Goal: Task Accomplishment & Management: Complete application form

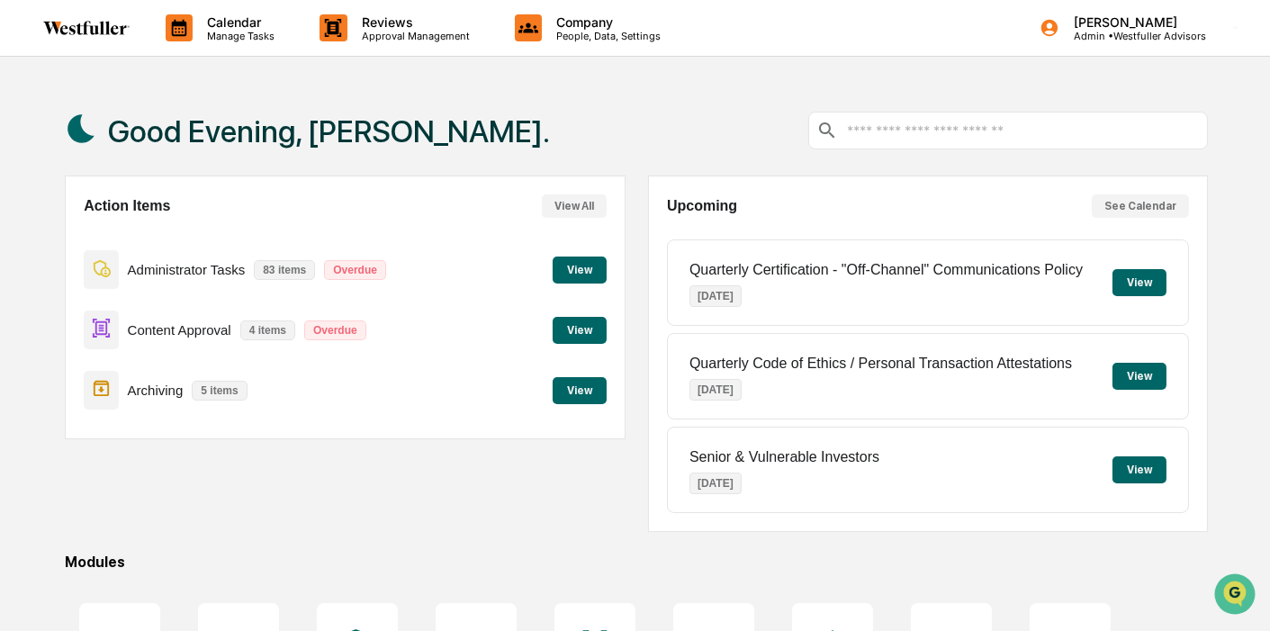
click at [589, 338] on button "View" at bounding box center [580, 330] width 54 height 27
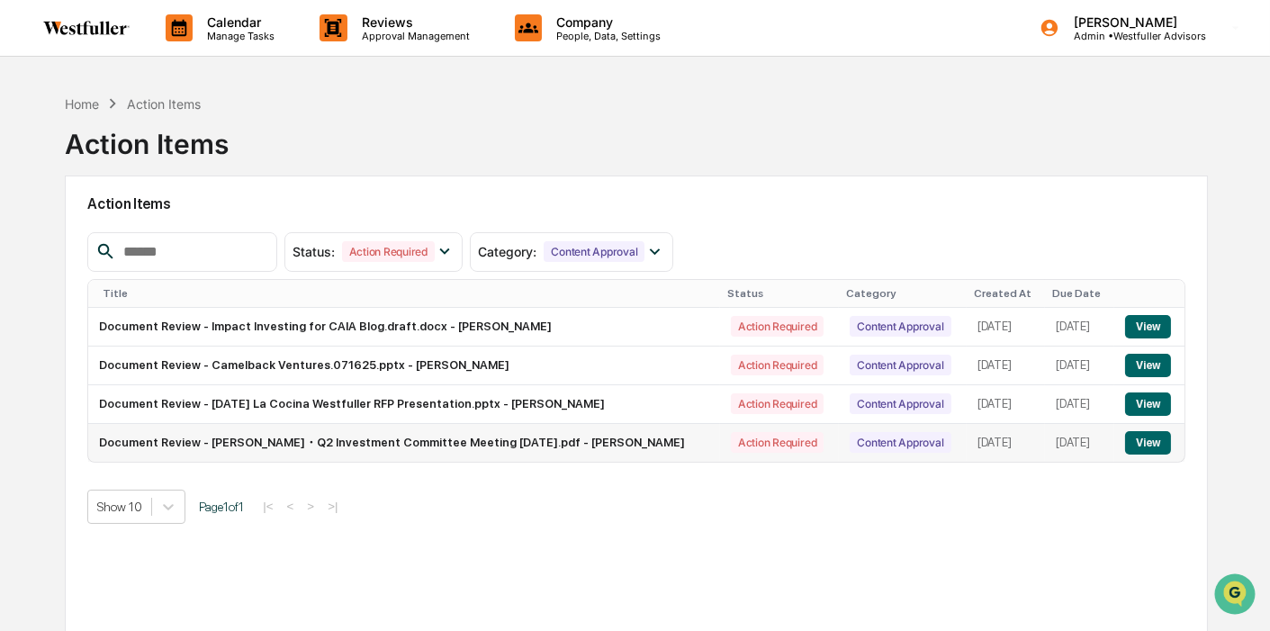
click at [1157, 446] on button "View" at bounding box center [1148, 442] width 46 height 23
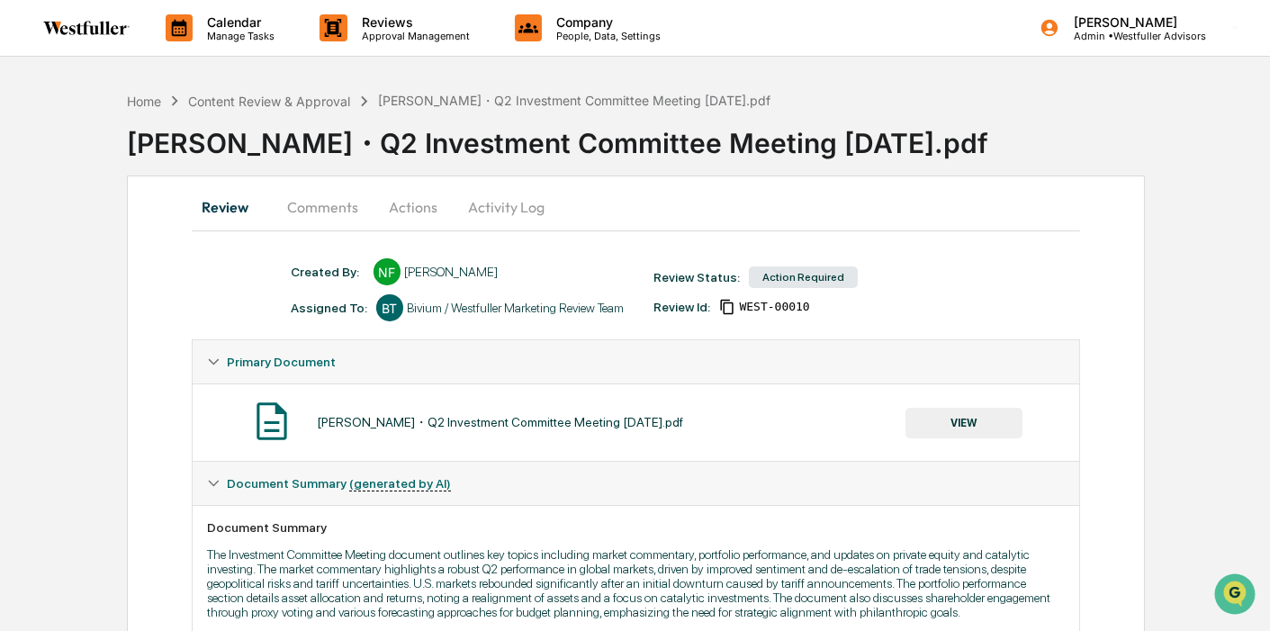
click at [346, 212] on button "Comments" at bounding box center [323, 206] width 100 height 43
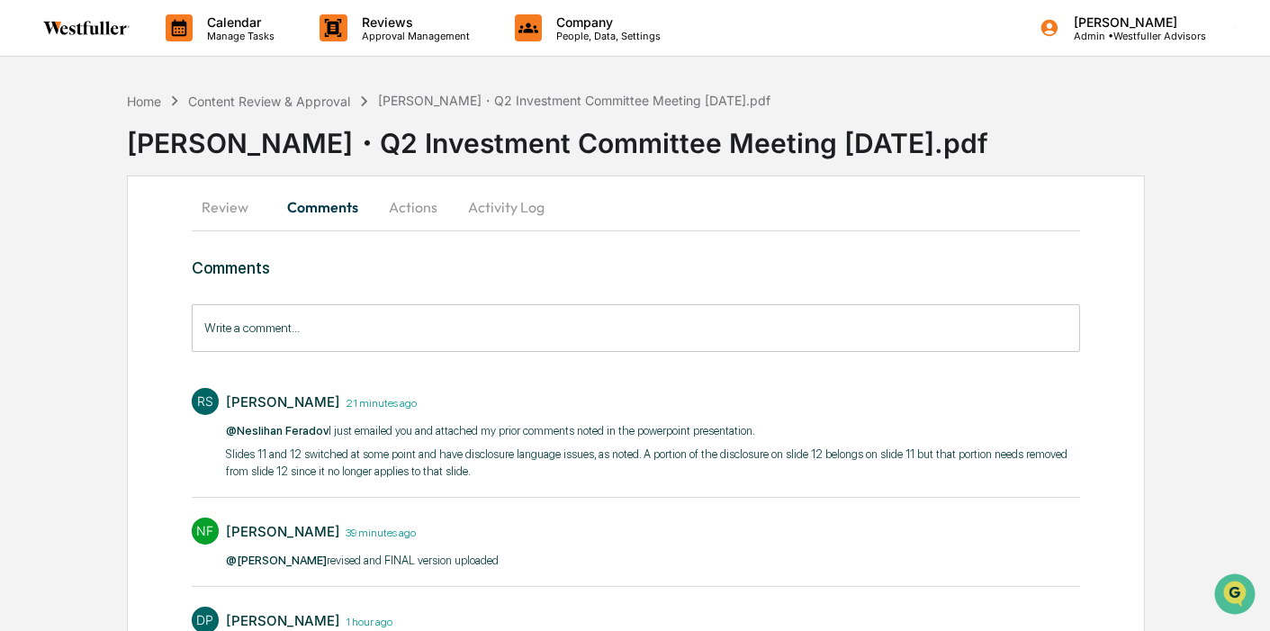
click at [247, 211] on button "Review" at bounding box center [232, 206] width 81 height 43
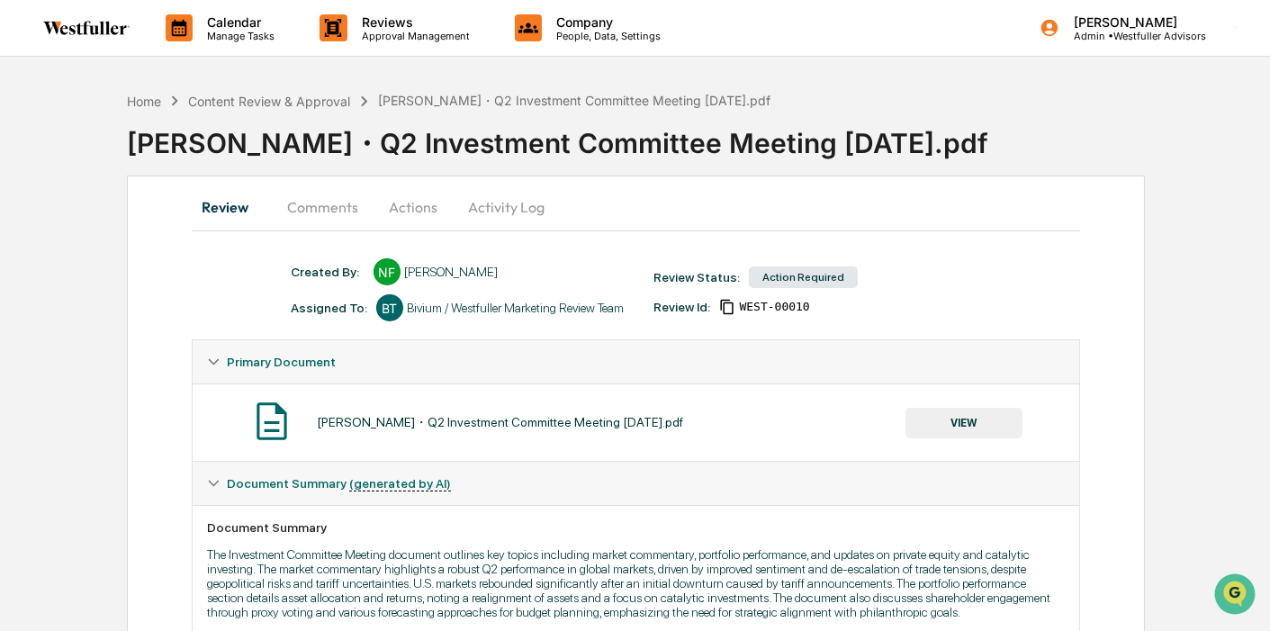
click at [990, 415] on button "VIEW" at bounding box center [963, 423] width 117 height 31
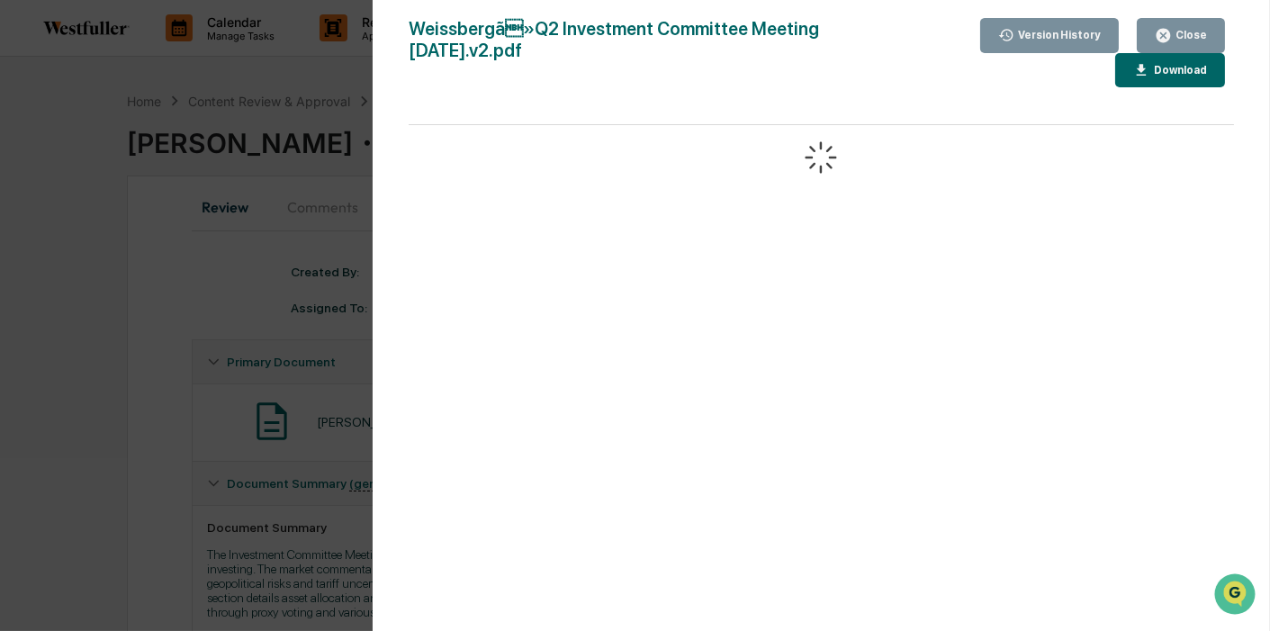
click at [1068, 43] on div "Version History" at bounding box center [1050, 35] width 104 height 17
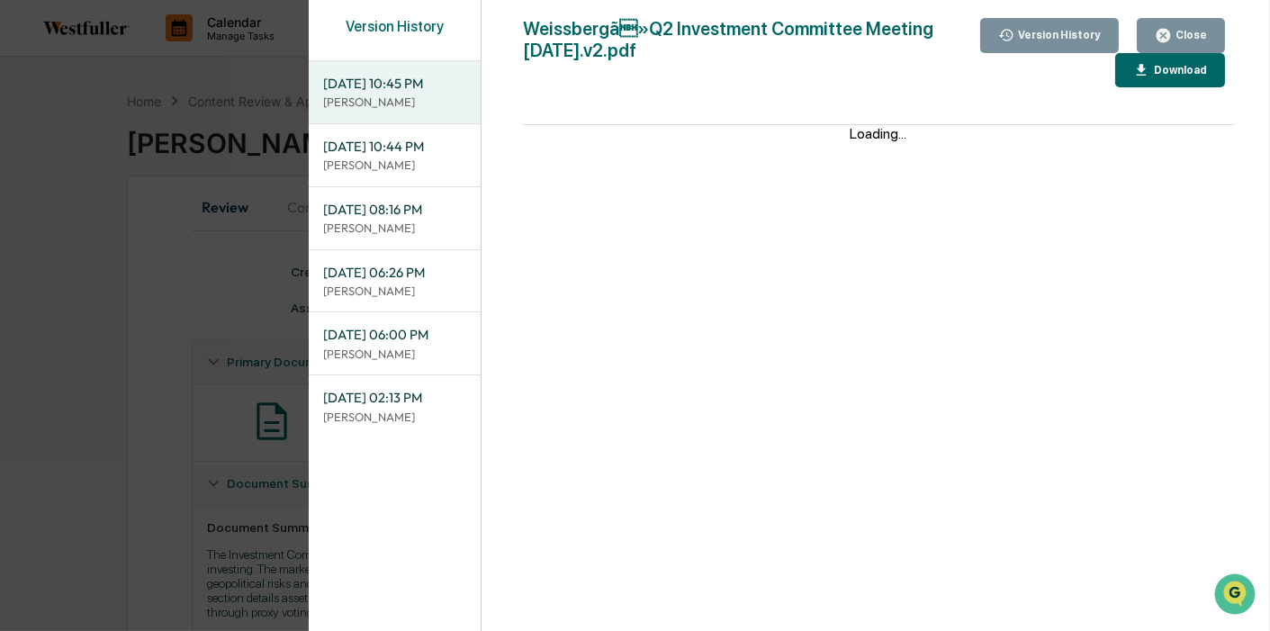
click at [1183, 34] on div "Close" at bounding box center [1189, 35] width 35 height 13
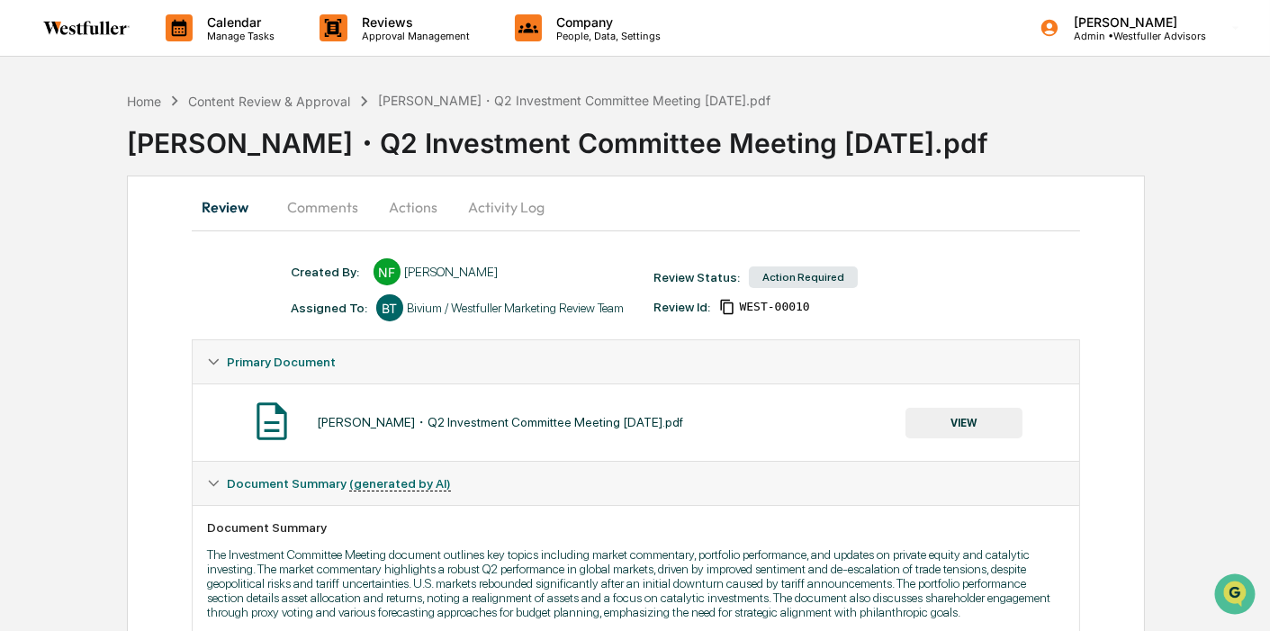
click at [398, 212] on button "Actions" at bounding box center [413, 206] width 81 height 43
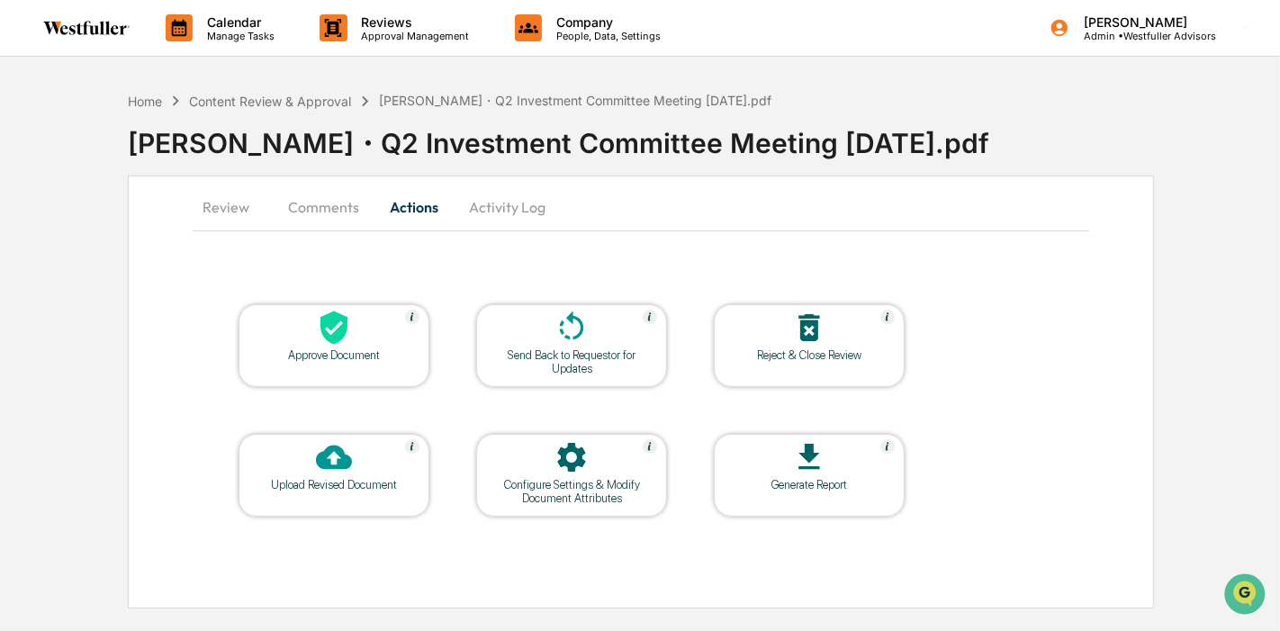
click at [218, 201] on button "Review" at bounding box center [233, 206] width 81 height 43
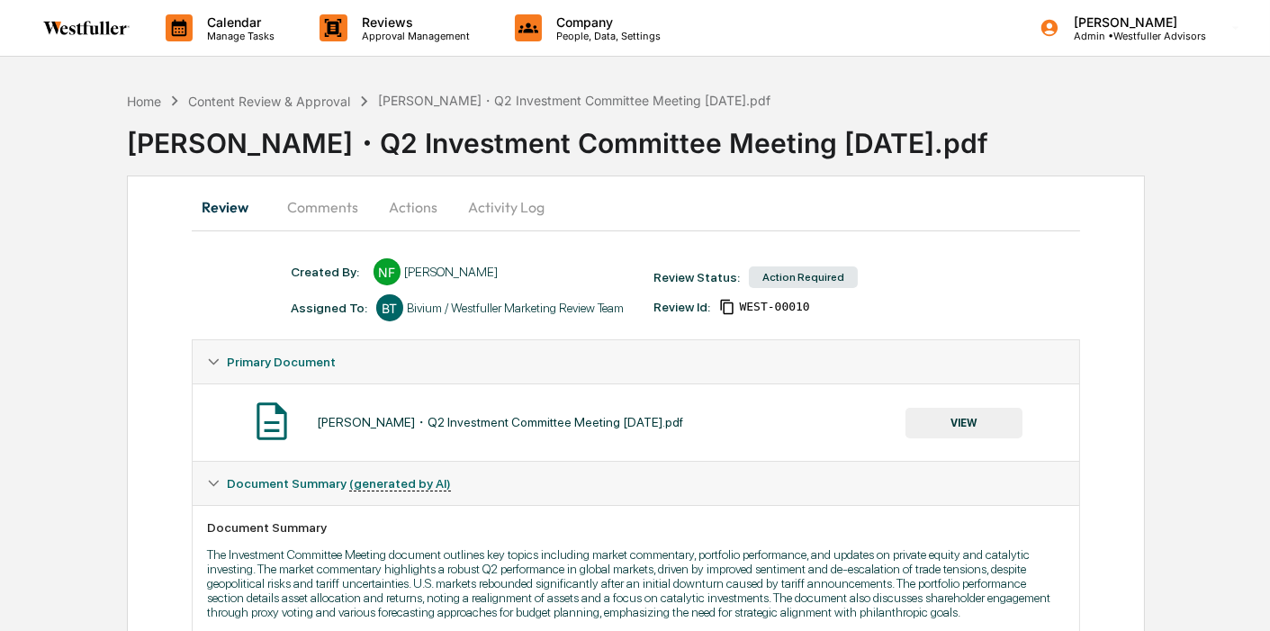
click at [302, 199] on button "Comments" at bounding box center [323, 206] width 100 height 43
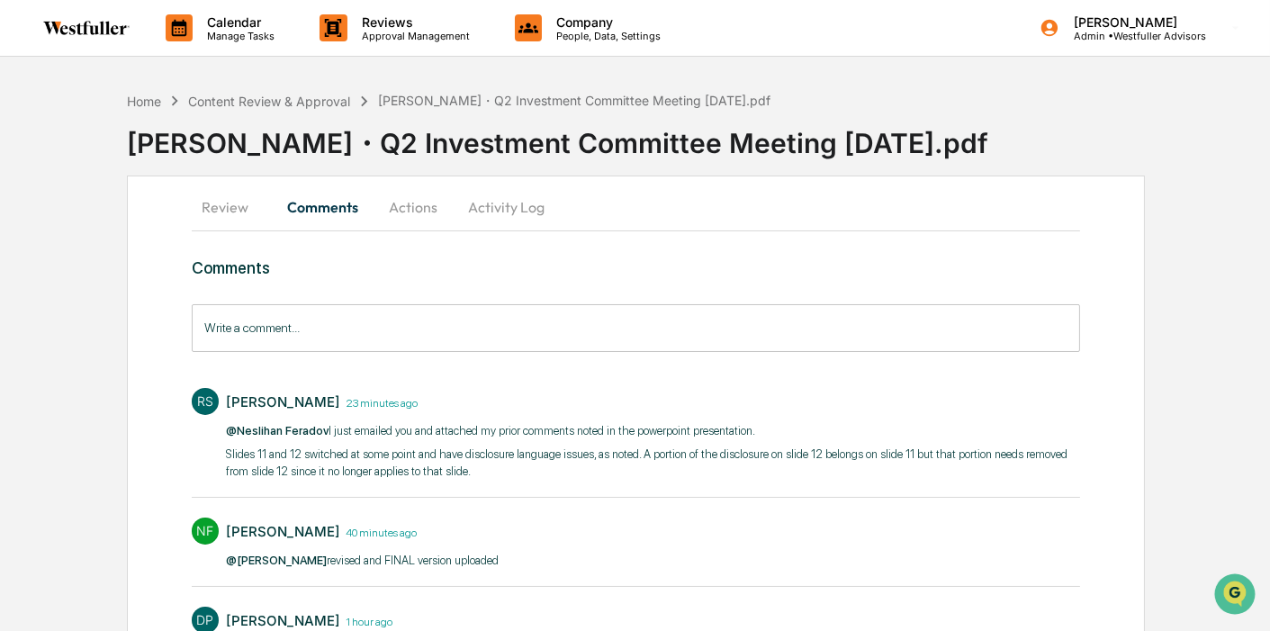
click at [254, 205] on button "Review" at bounding box center [232, 206] width 81 height 43
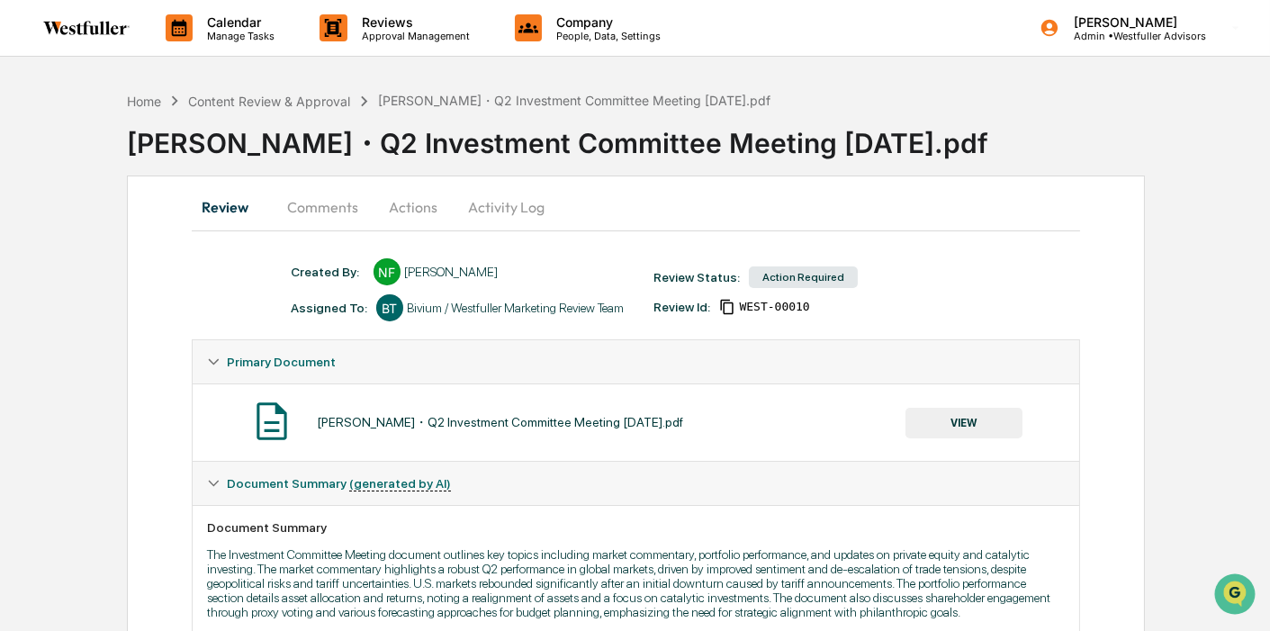
click at [965, 408] on button "VIEW" at bounding box center [963, 423] width 117 height 31
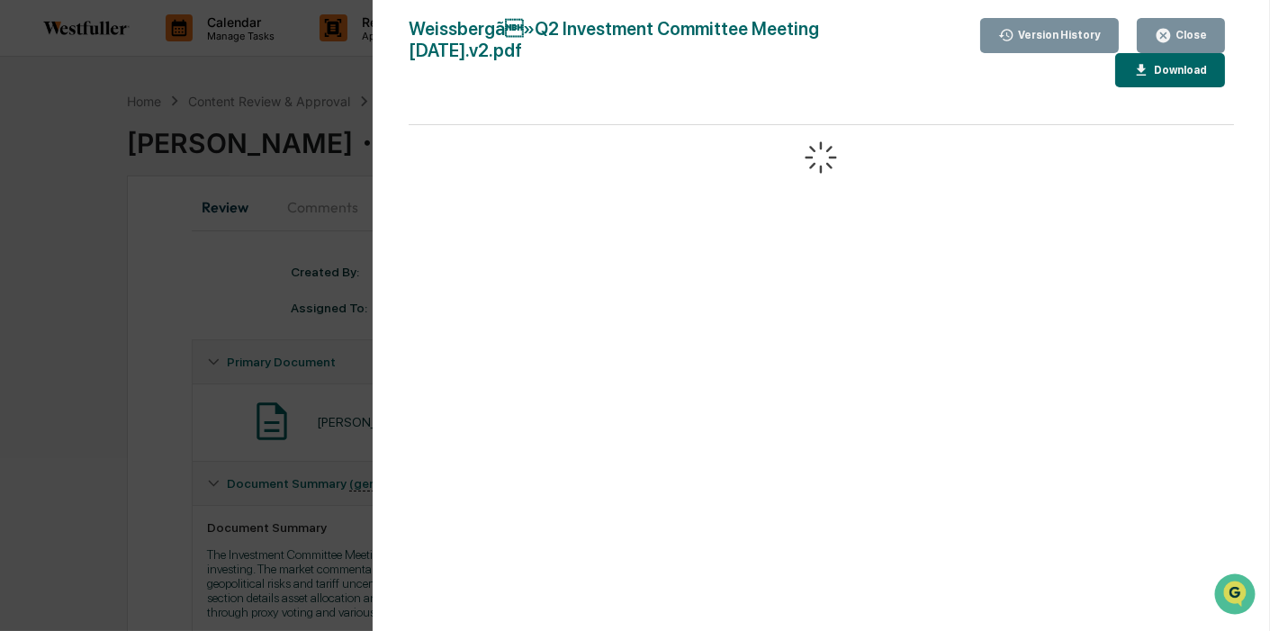
click at [1087, 33] on div "Version History" at bounding box center [1057, 35] width 86 height 13
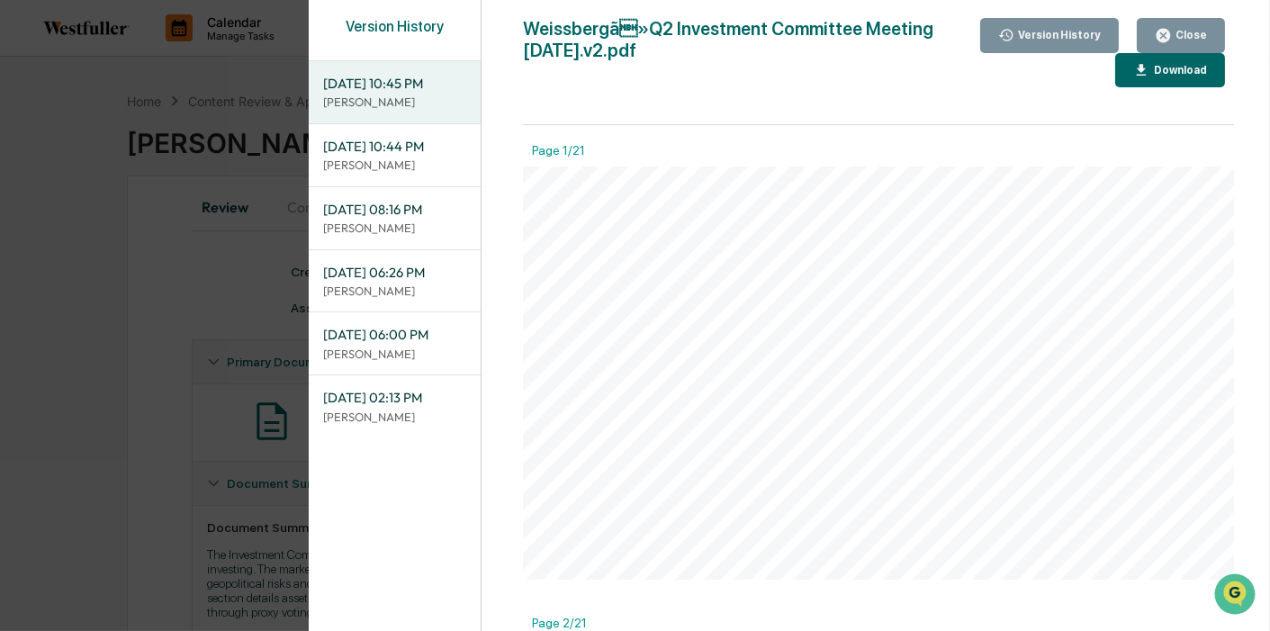
click at [1183, 29] on div "Close" at bounding box center [1189, 35] width 35 height 13
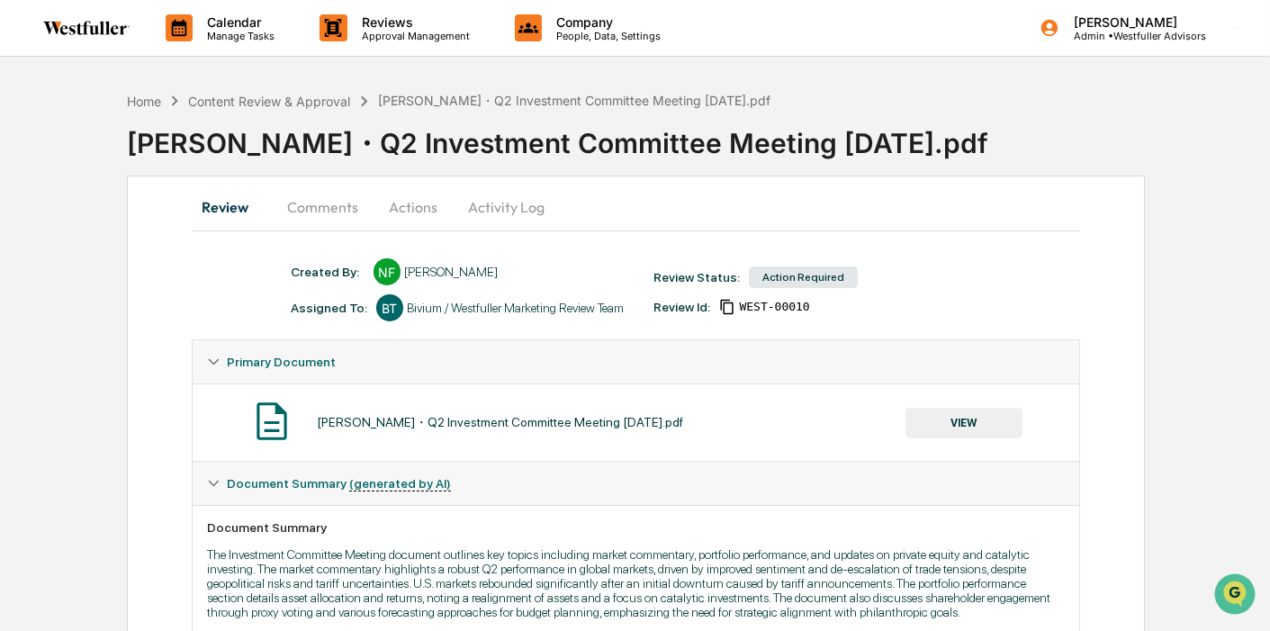
click at [965, 429] on button "VIEW" at bounding box center [963, 423] width 117 height 31
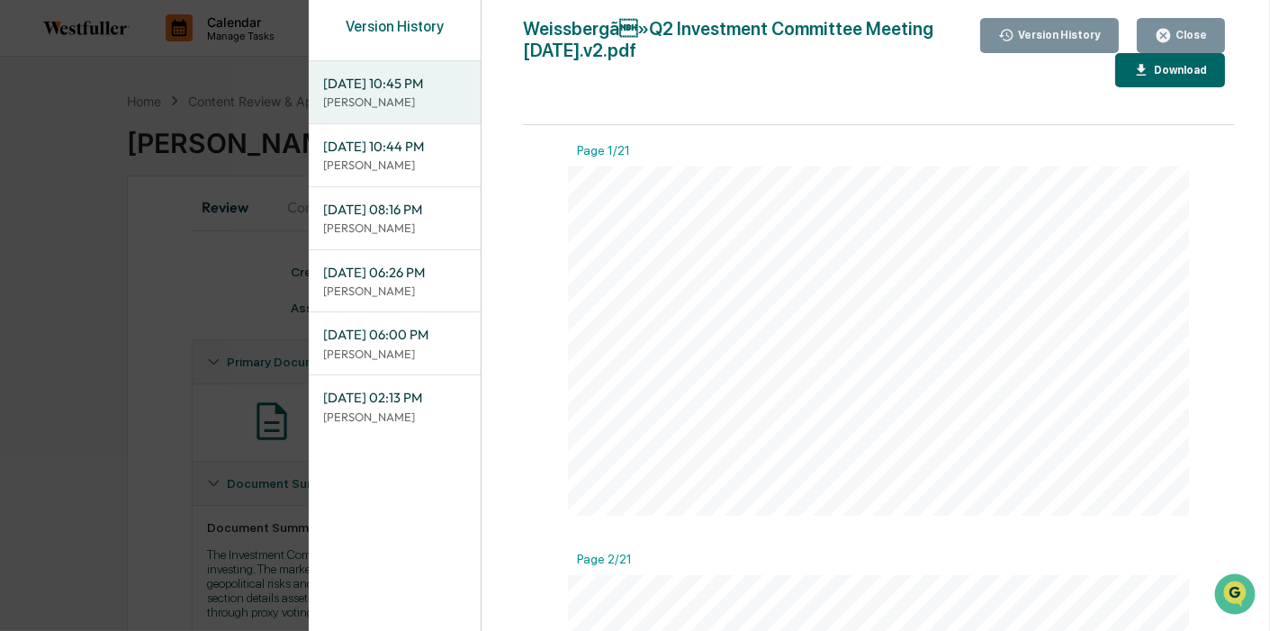
click at [1064, 35] on div "Version History" at bounding box center [1057, 35] width 86 height 13
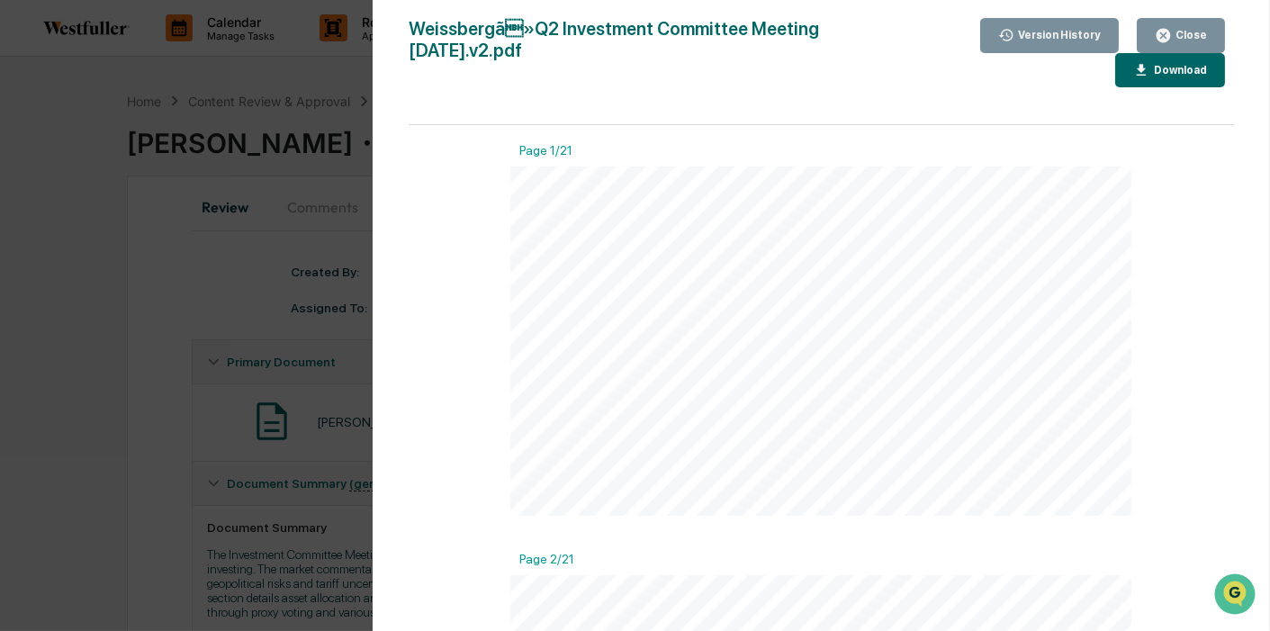
click at [1063, 37] on div "Version History" at bounding box center [1057, 35] width 86 height 13
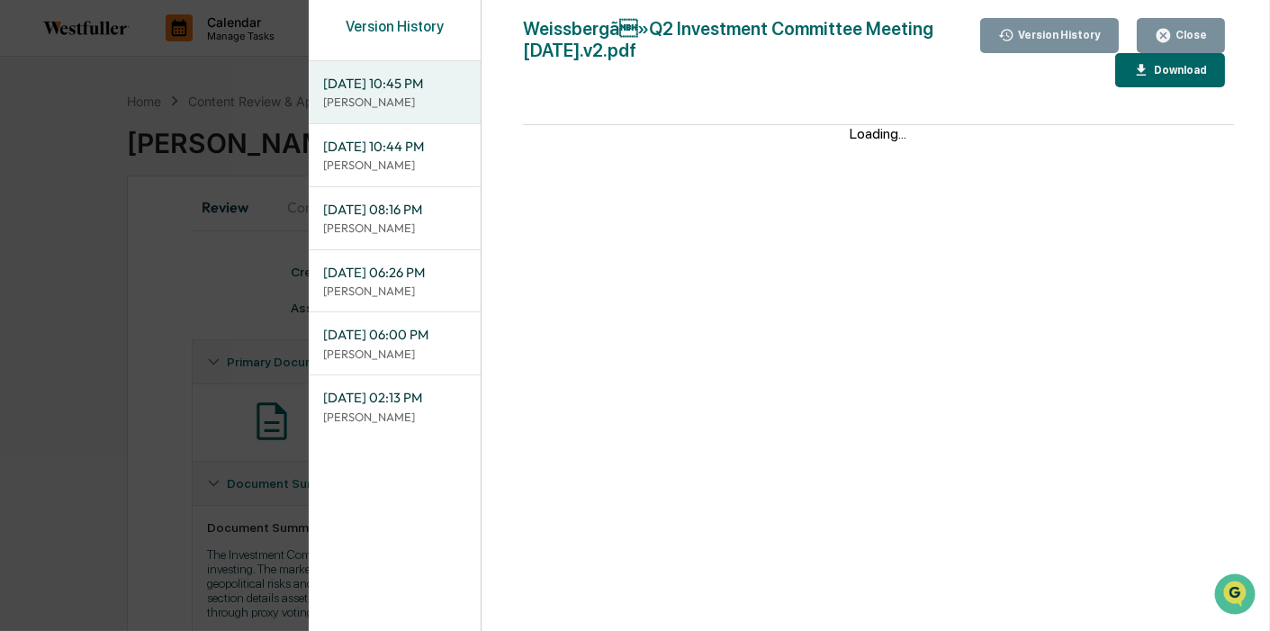
click at [1189, 27] on div "Close" at bounding box center [1181, 35] width 52 height 17
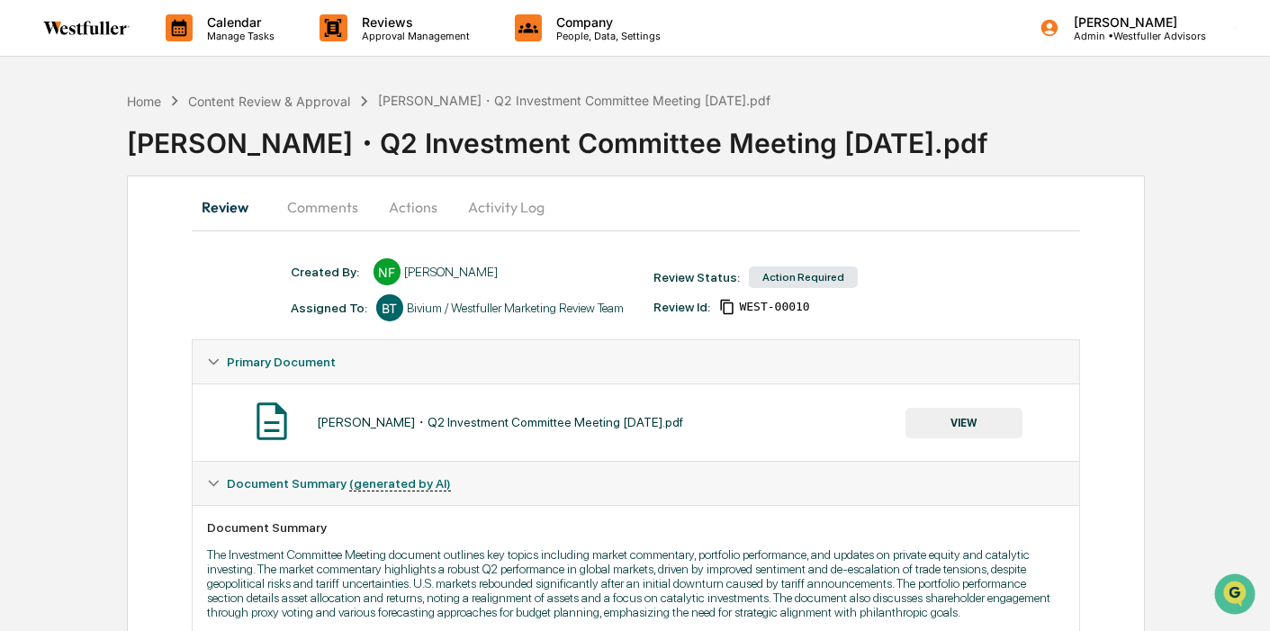
click at [272, 98] on div "Content Review & Approval" at bounding box center [269, 101] width 162 height 15
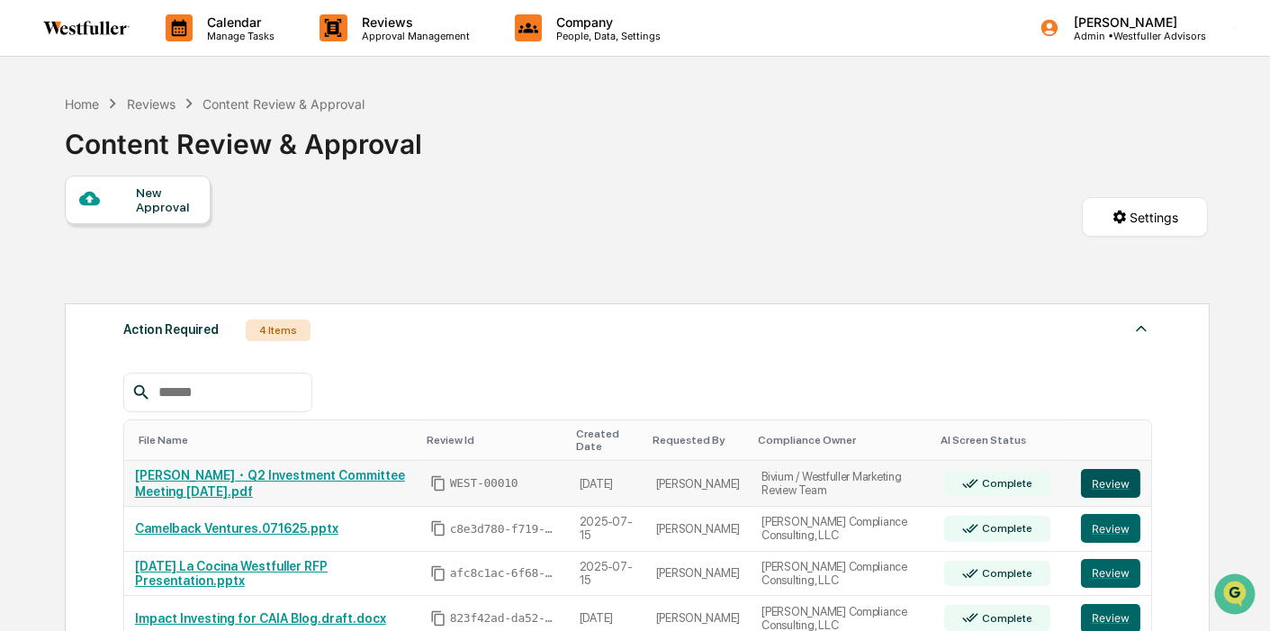
click at [1111, 479] on button "Review" at bounding box center [1110, 483] width 59 height 29
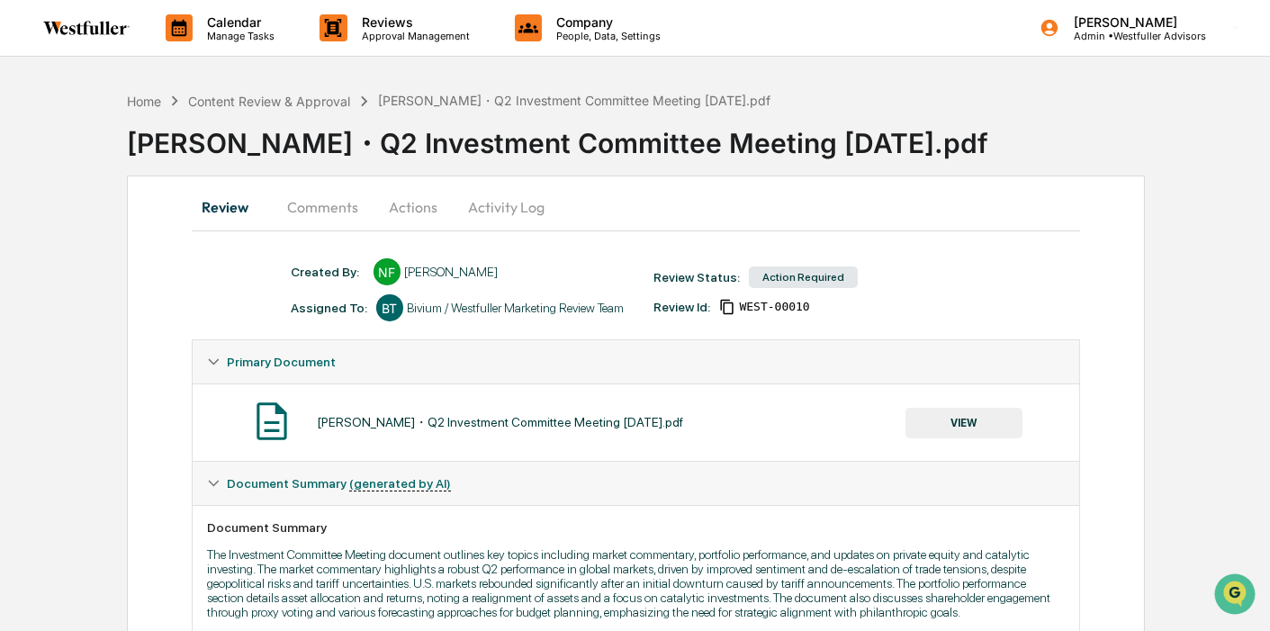
click at [942, 414] on button "VIEW" at bounding box center [963, 423] width 117 height 31
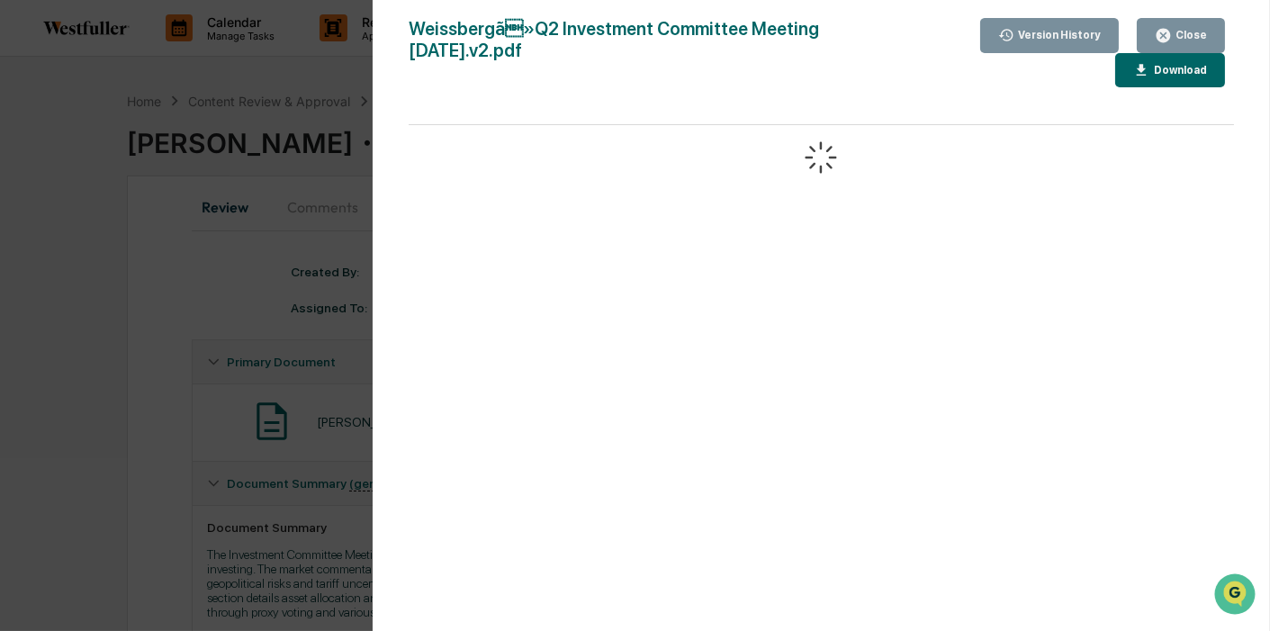
click at [1049, 38] on div "Version History" at bounding box center [1057, 35] width 86 height 13
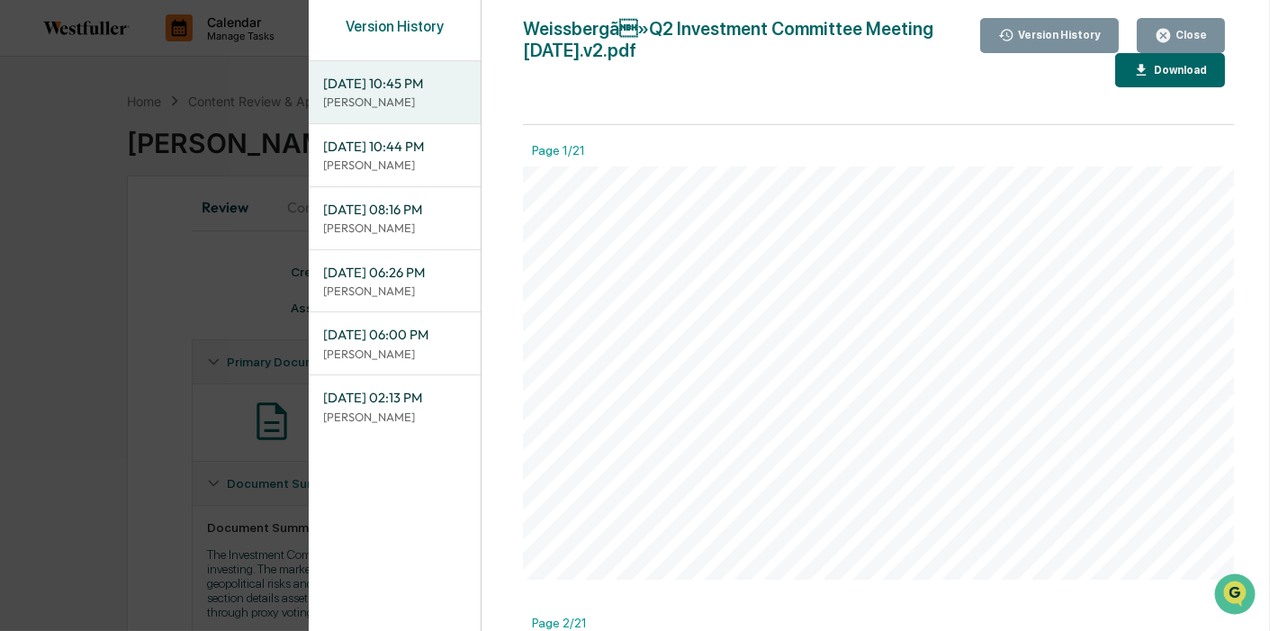
click at [1172, 32] on icon "button" at bounding box center [1163, 35] width 17 height 17
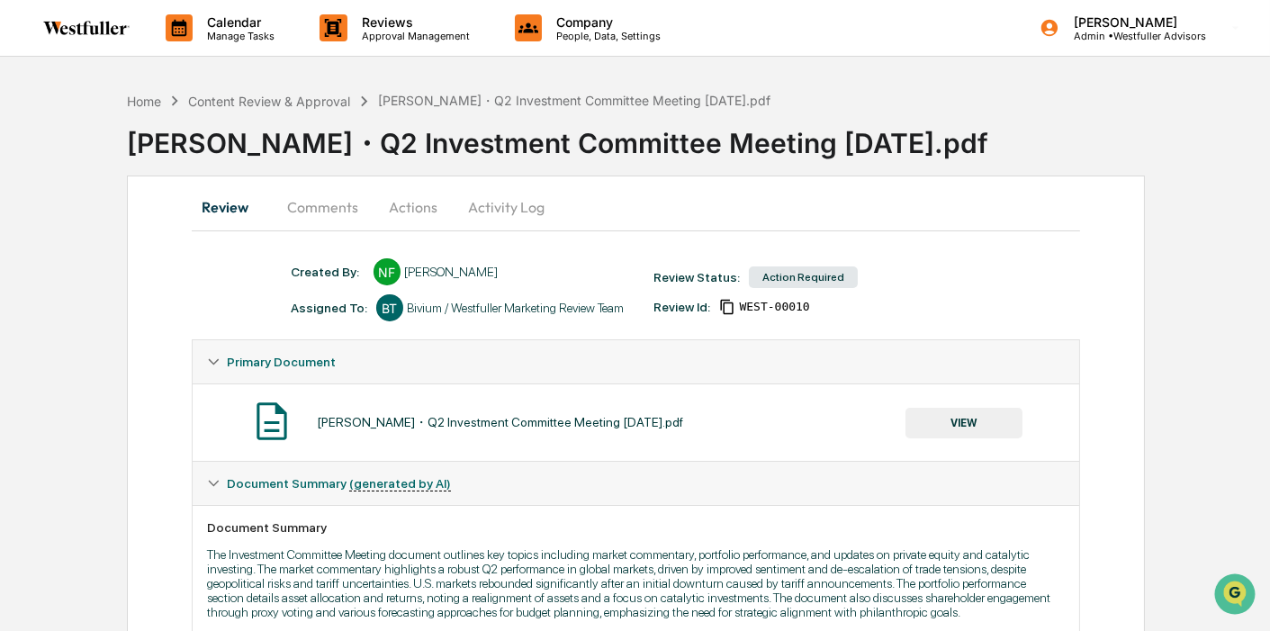
click at [319, 203] on button "Comments" at bounding box center [323, 206] width 100 height 43
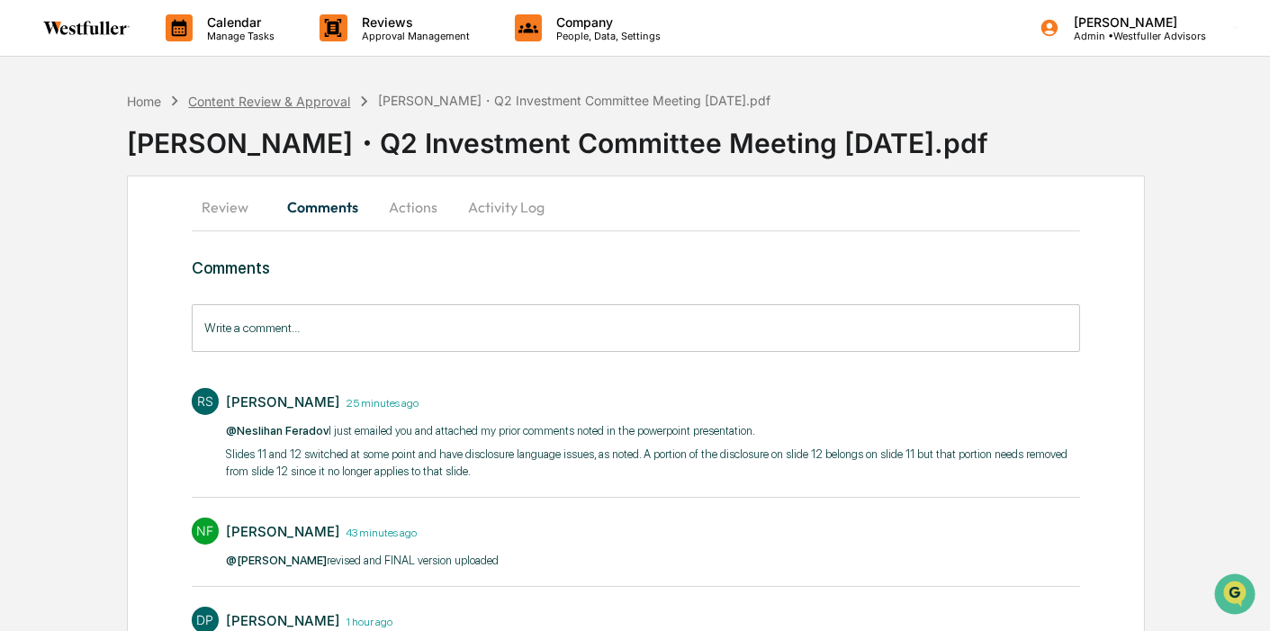
click at [302, 98] on div "Content Review & Approval" at bounding box center [269, 101] width 162 height 15
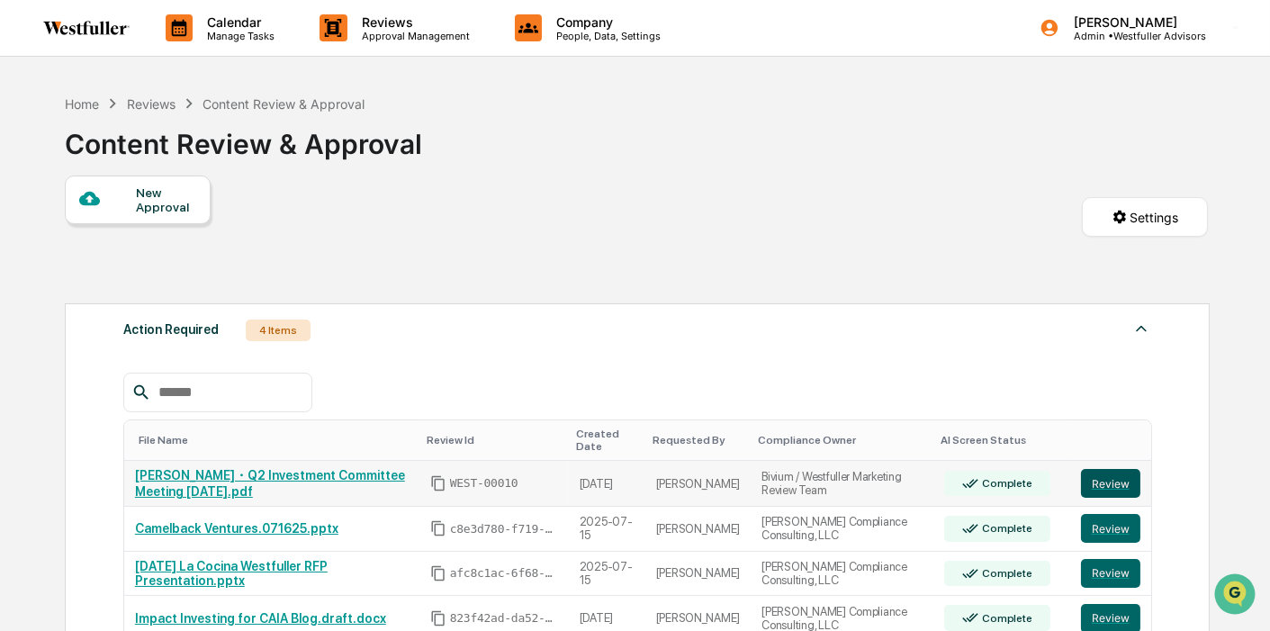
click at [1096, 472] on button "Review" at bounding box center [1110, 483] width 59 height 29
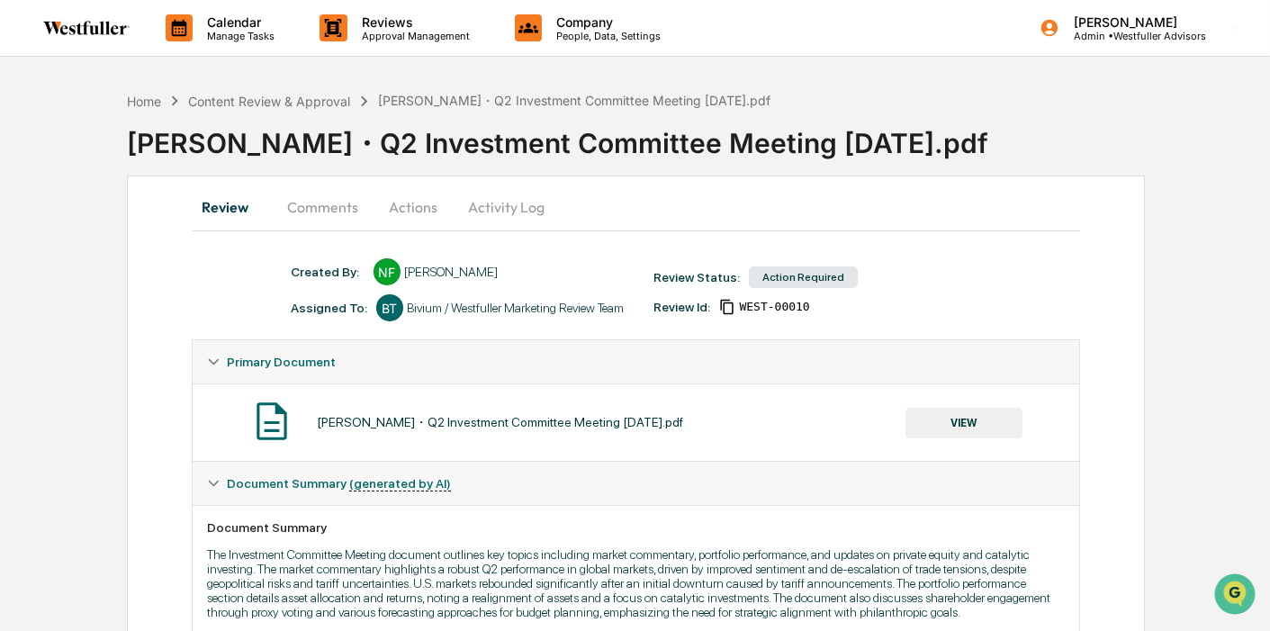
click at [932, 423] on button "VIEW" at bounding box center [963, 423] width 117 height 31
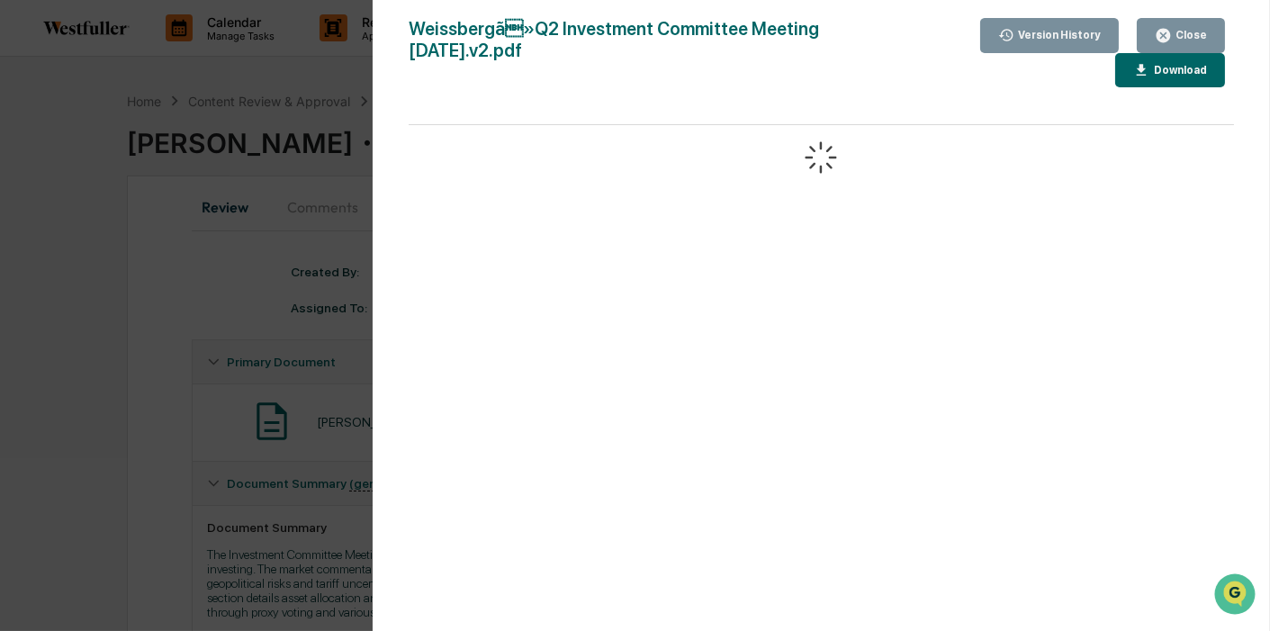
click at [1074, 42] on div "Version History" at bounding box center [1050, 35] width 104 height 17
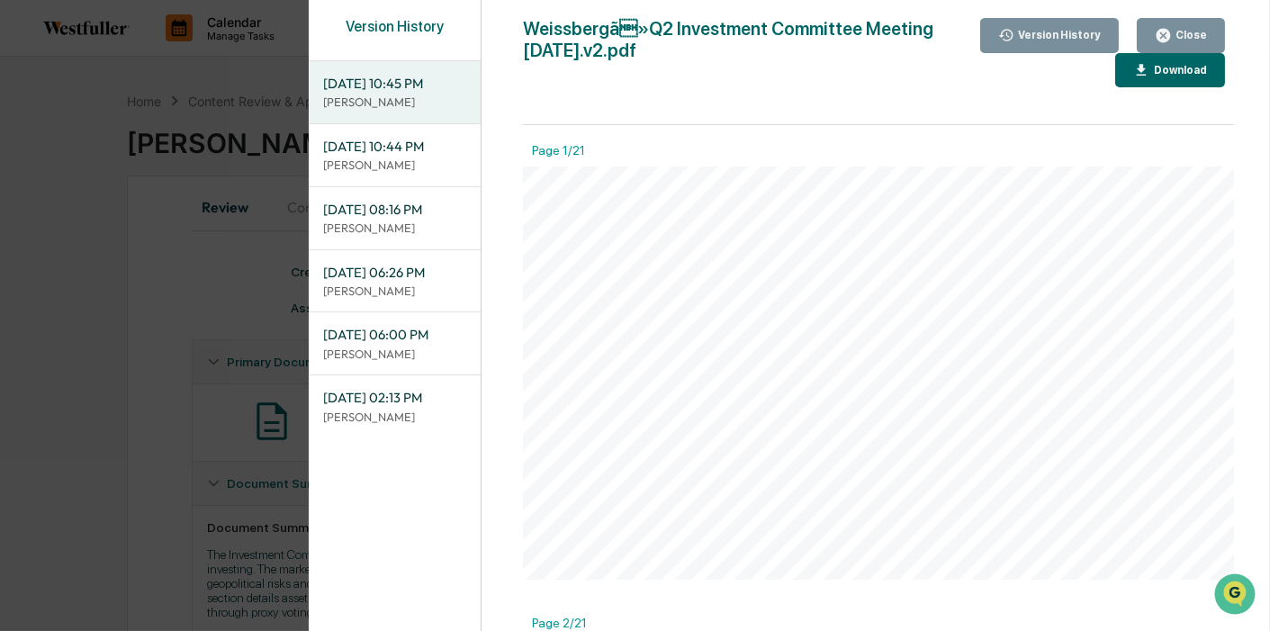
click at [1184, 34] on div "Close" at bounding box center [1189, 35] width 35 height 13
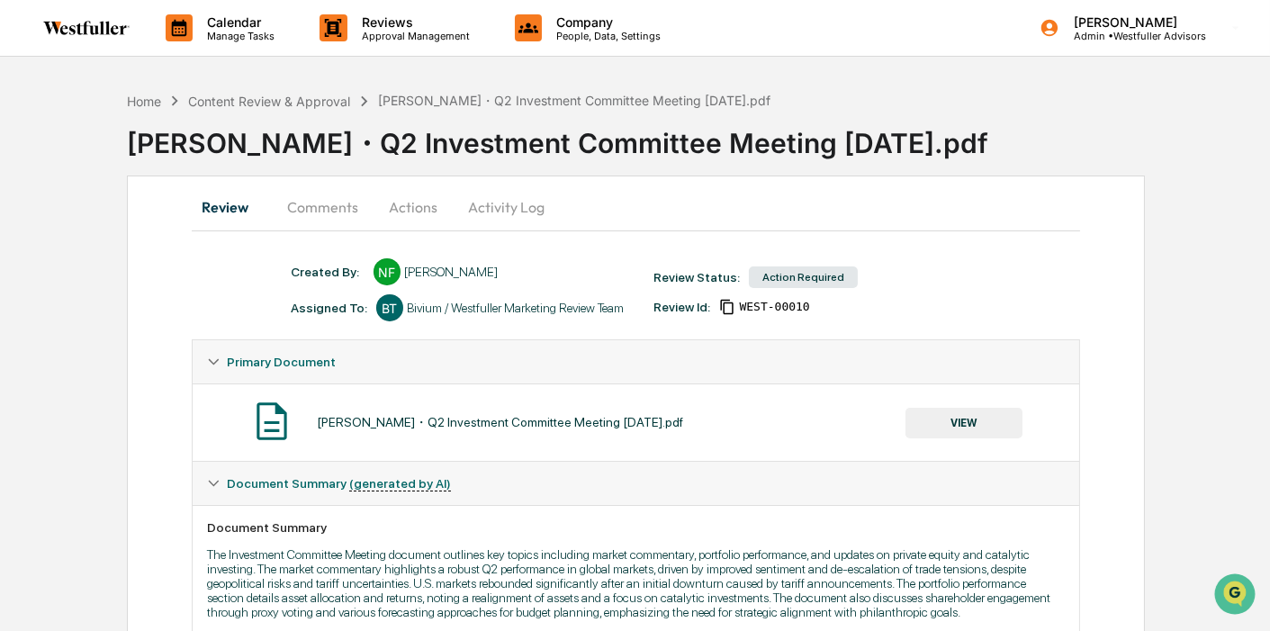
click at [419, 204] on button "Actions" at bounding box center [413, 206] width 81 height 43
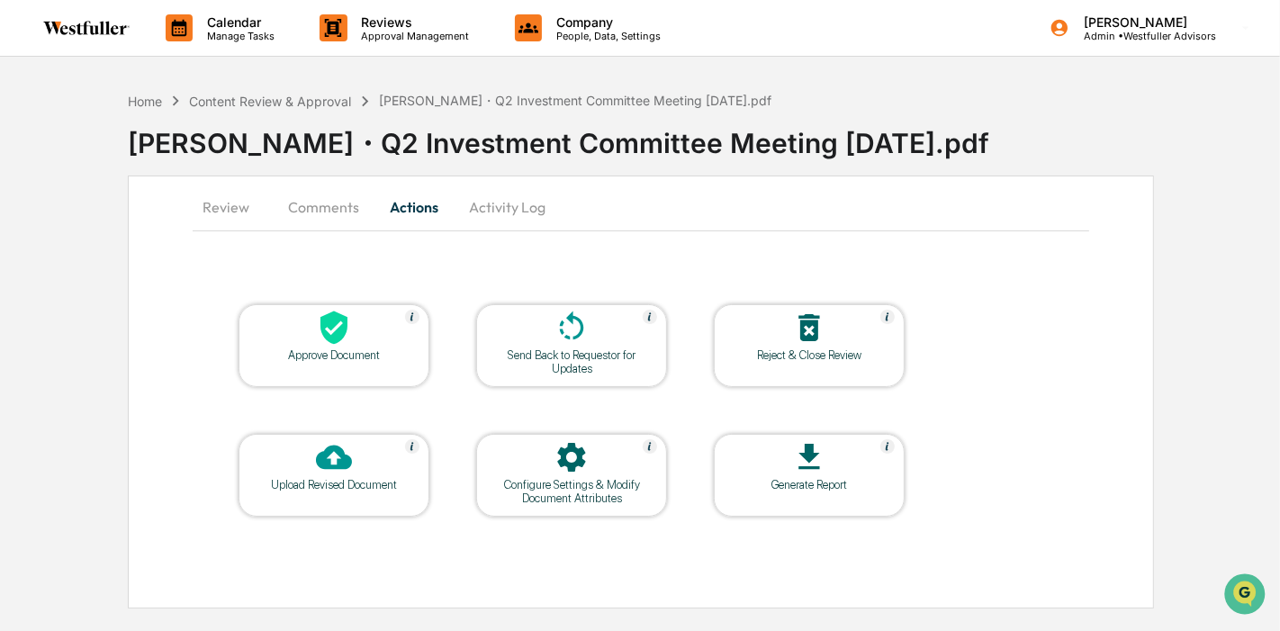
click at [340, 472] on icon at bounding box center [334, 457] width 36 height 36
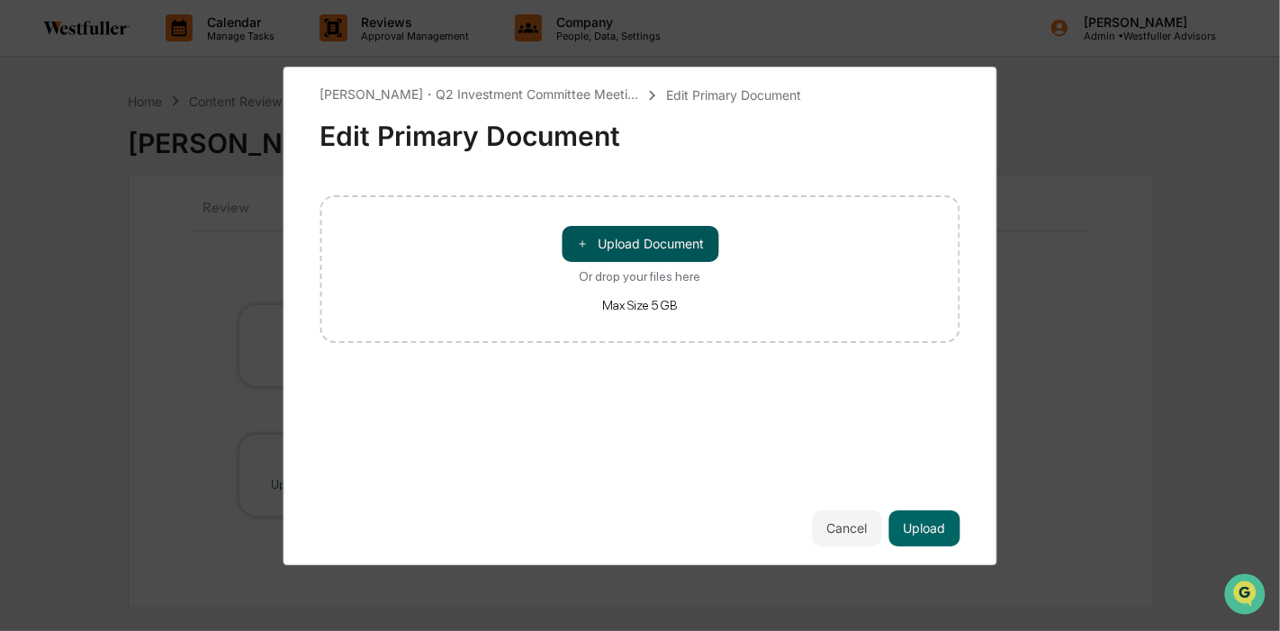
click at [653, 241] on button "＋ Upload Document" at bounding box center [640, 244] width 157 height 36
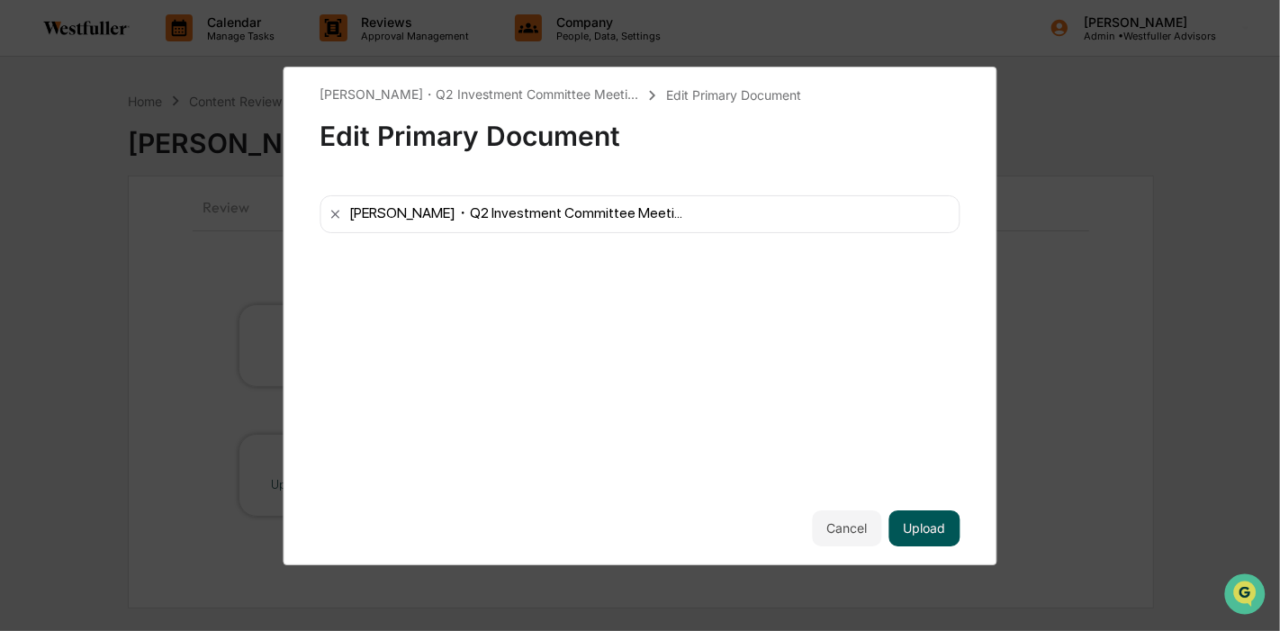
click at [926, 516] on button "Upload" at bounding box center [924, 528] width 71 height 36
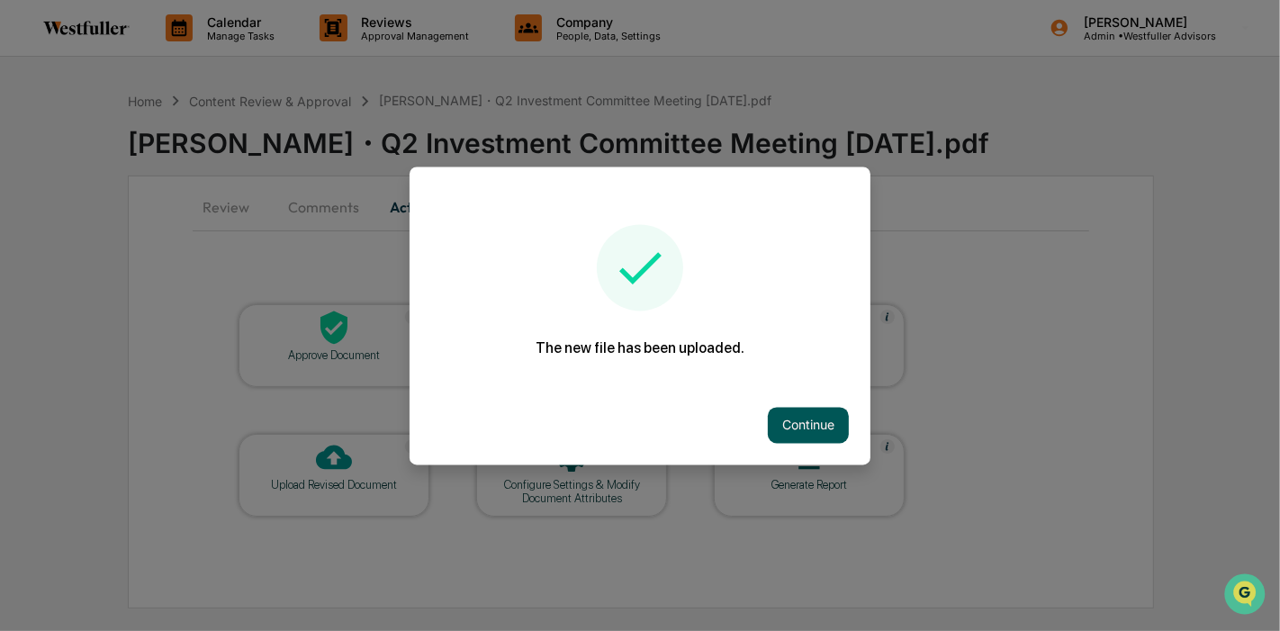
click at [830, 426] on button "Continue" at bounding box center [808, 425] width 81 height 36
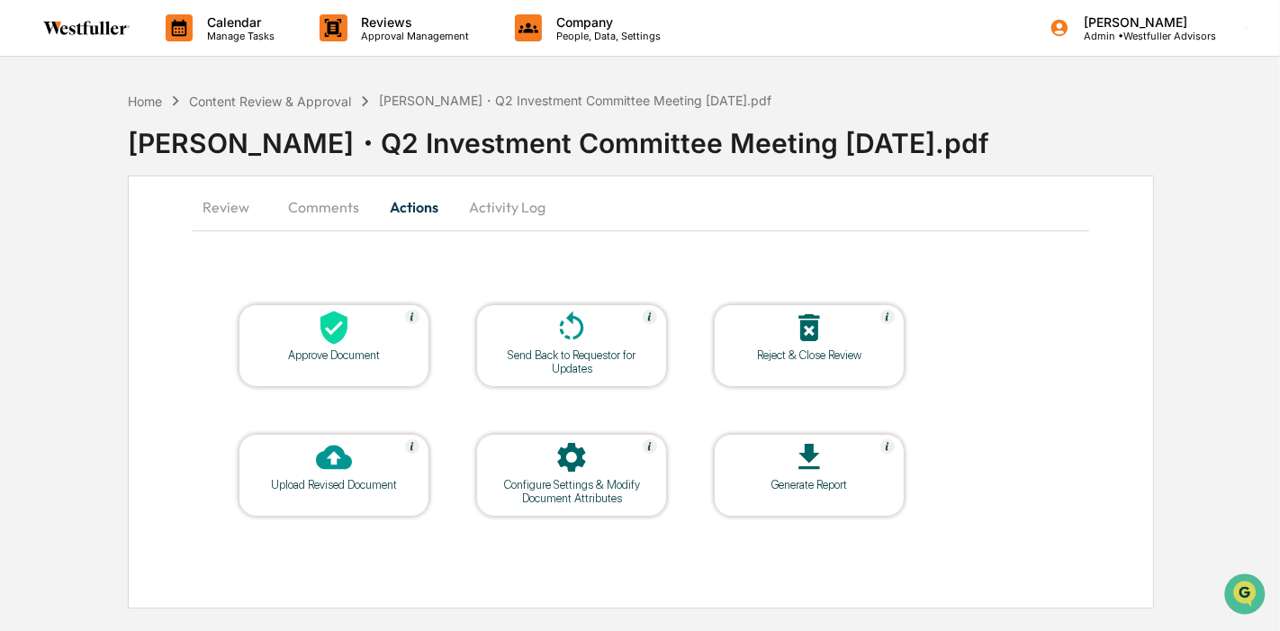
click at [311, 350] on div "Approve Document" at bounding box center [334, 355] width 162 height 14
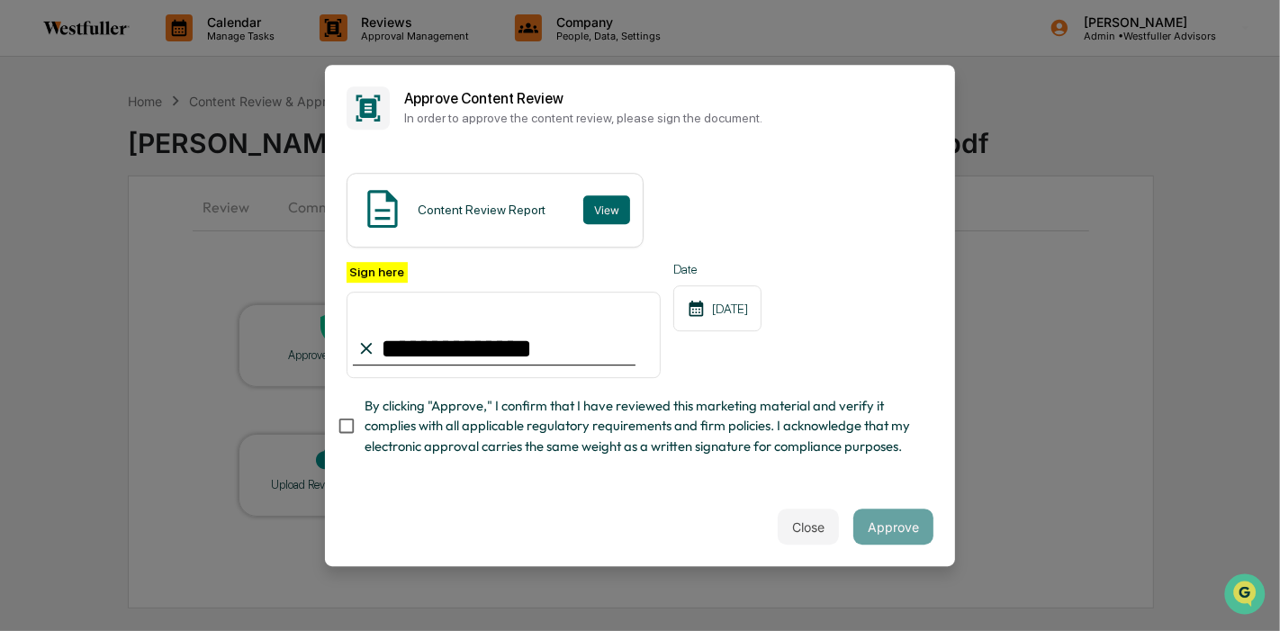
type input "**********"
click at [900, 530] on button "Approve" at bounding box center [893, 527] width 80 height 36
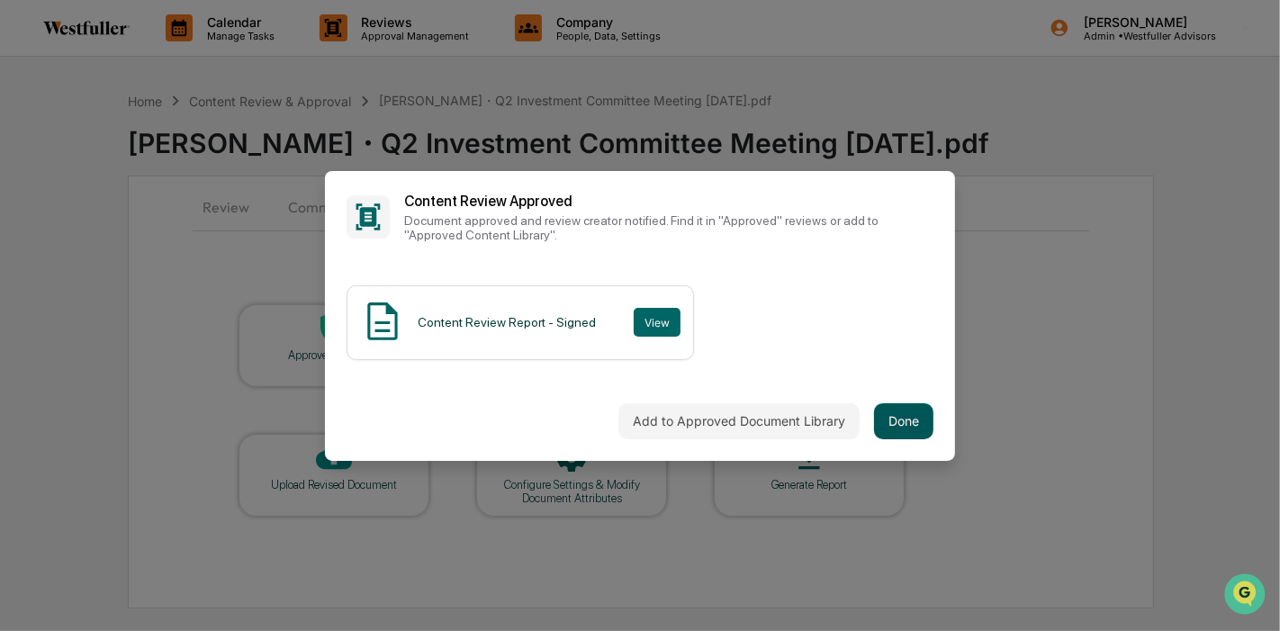
click at [889, 416] on button "Done" at bounding box center [903, 421] width 59 height 36
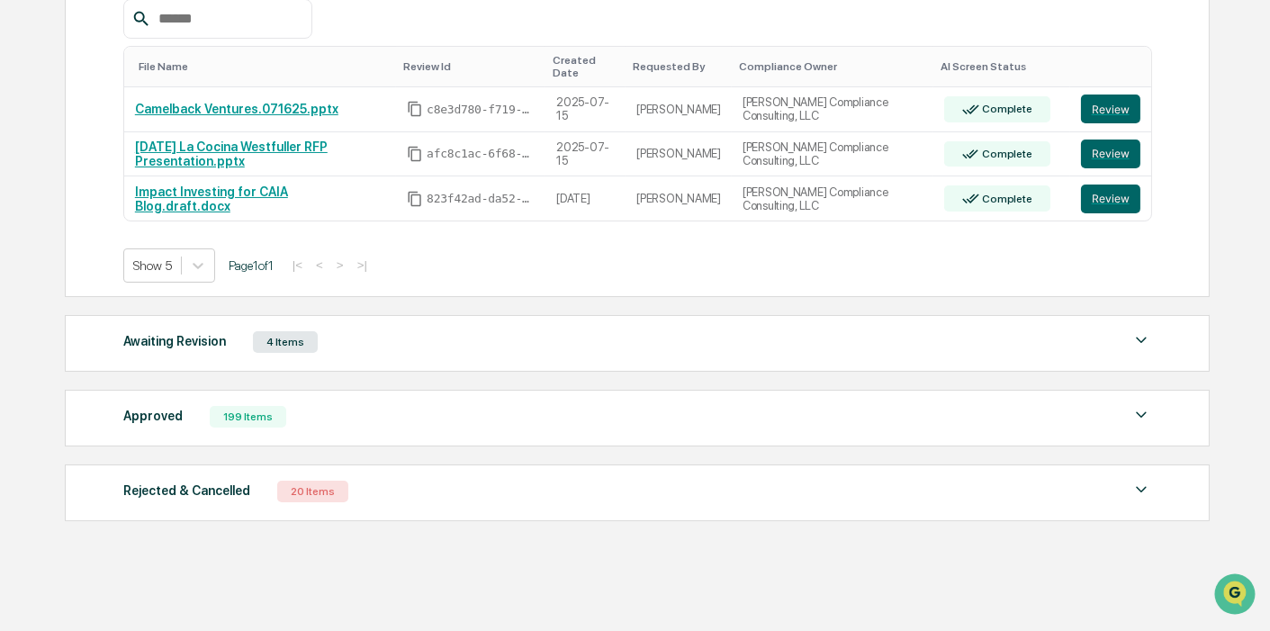
scroll to position [374, 0]
click at [221, 409] on div "199 Items" at bounding box center [248, 416] width 77 height 22
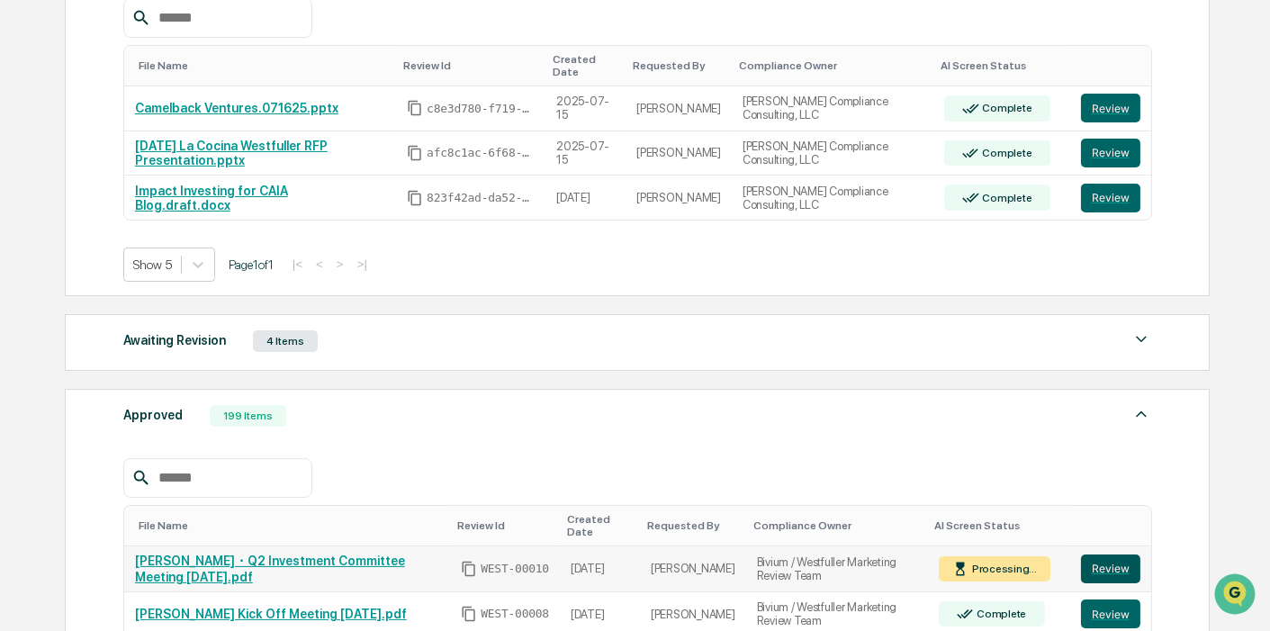
click at [1122, 554] on button "Review" at bounding box center [1110, 568] width 59 height 29
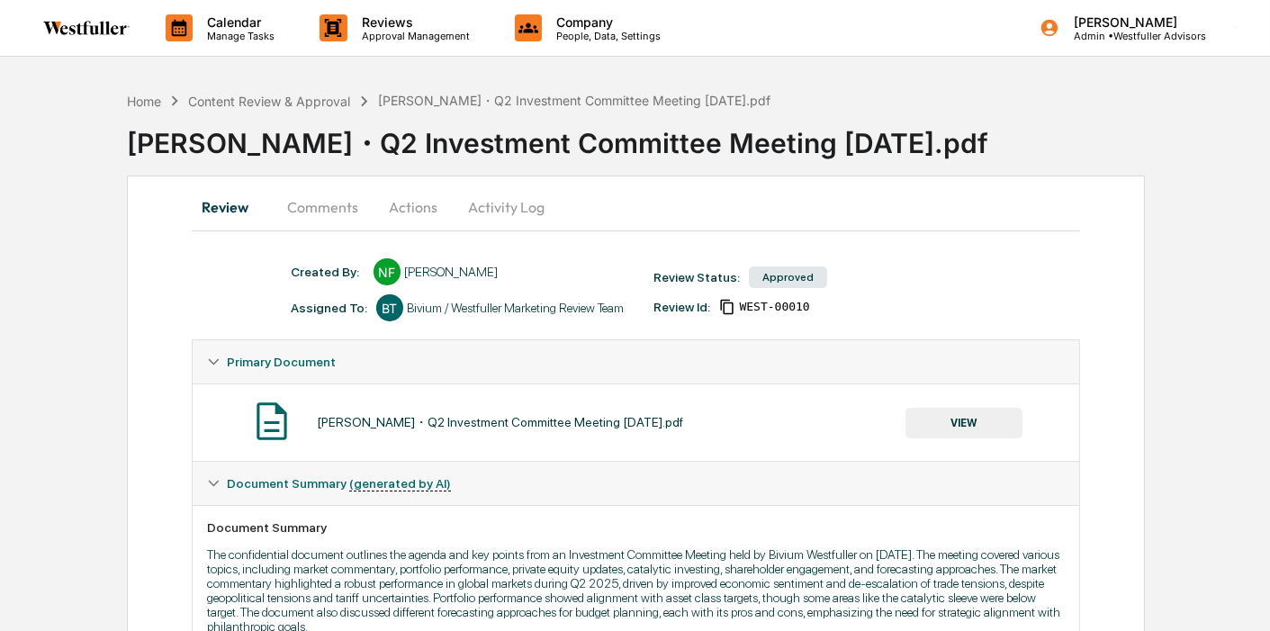
click at [965, 409] on button "VIEW" at bounding box center [963, 423] width 117 height 31
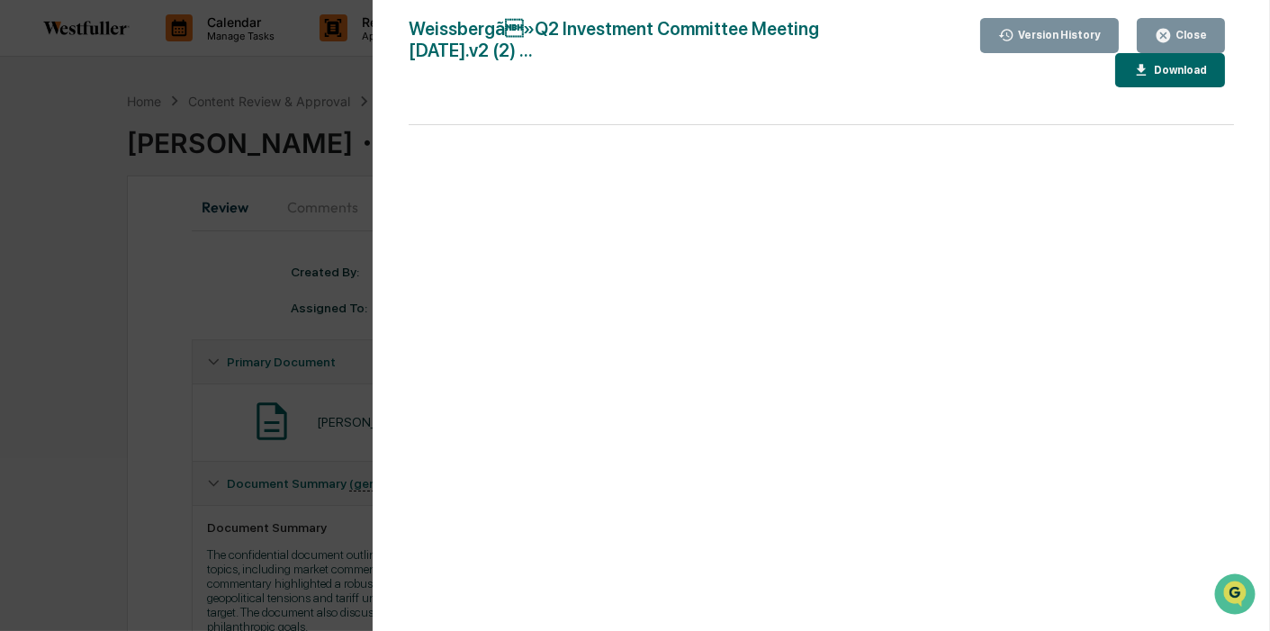
click at [1049, 32] on div "Version History" at bounding box center [1057, 35] width 86 height 13
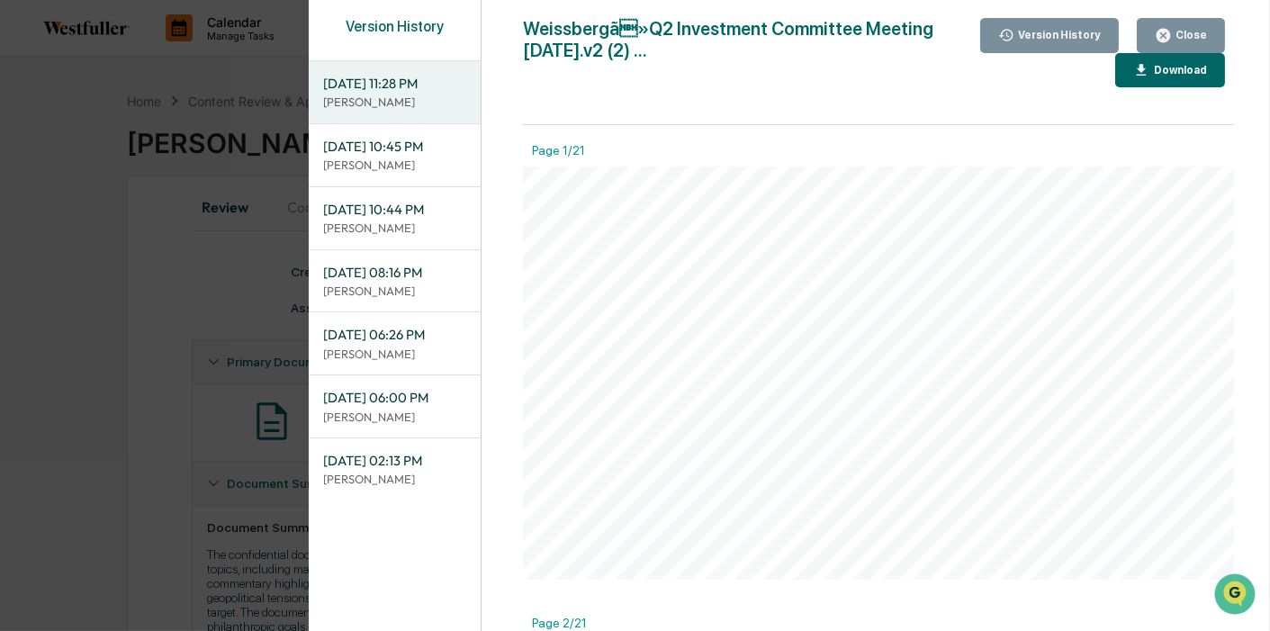
click at [1186, 33] on div "Close" at bounding box center [1189, 35] width 35 height 13
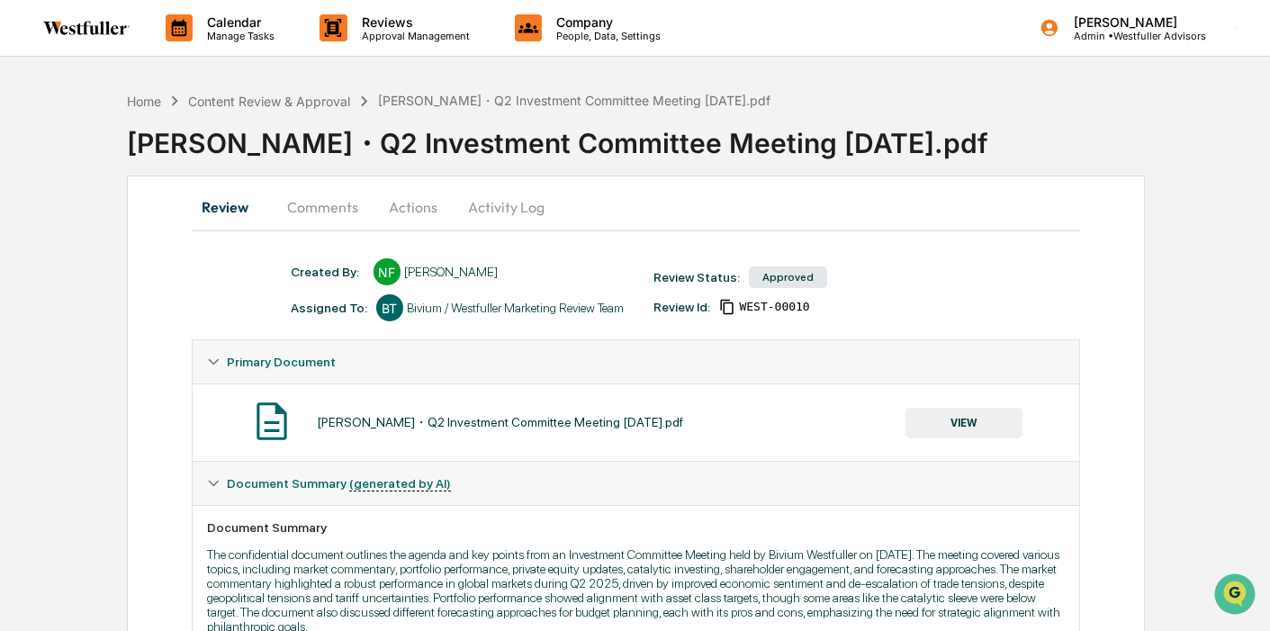
click at [326, 206] on button "Comments" at bounding box center [323, 206] width 100 height 43
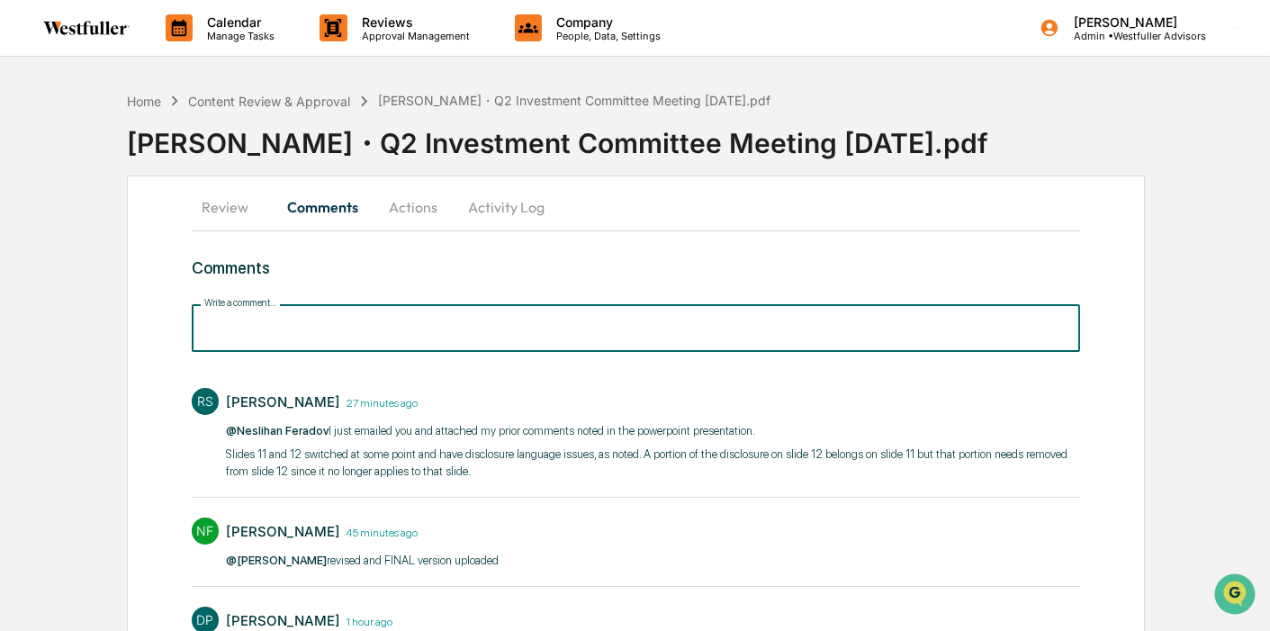
click at [341, 325] on input "Write a comment..." at bounding box center [636, 328] width 889 height 48
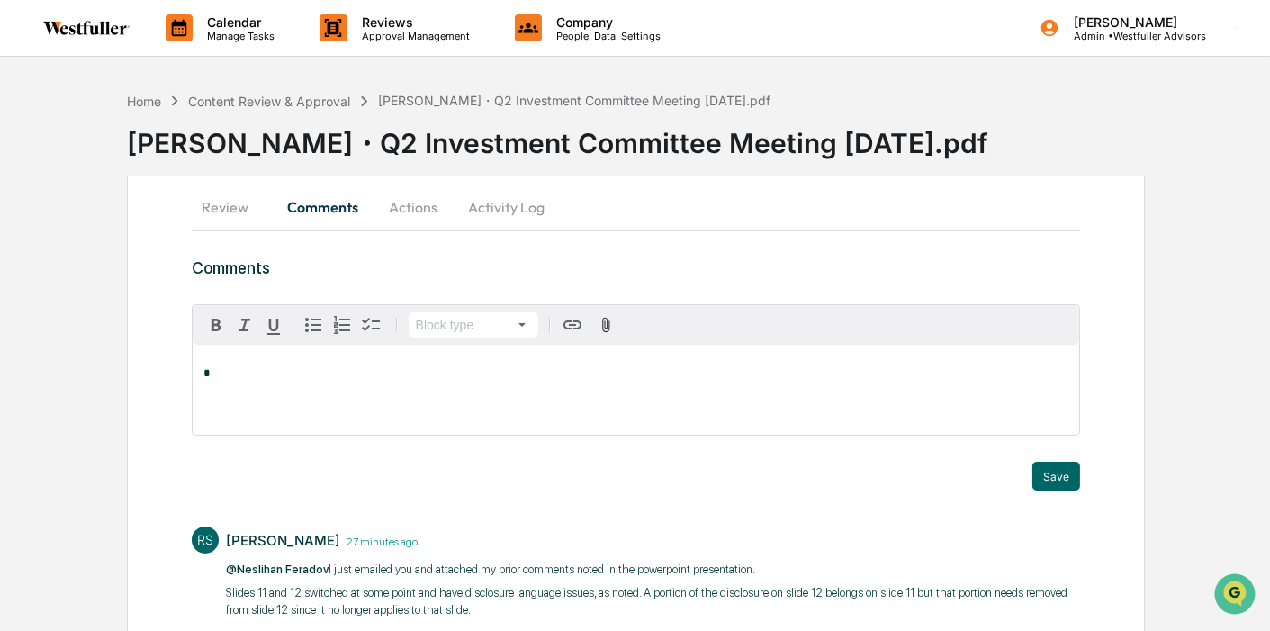
paste div
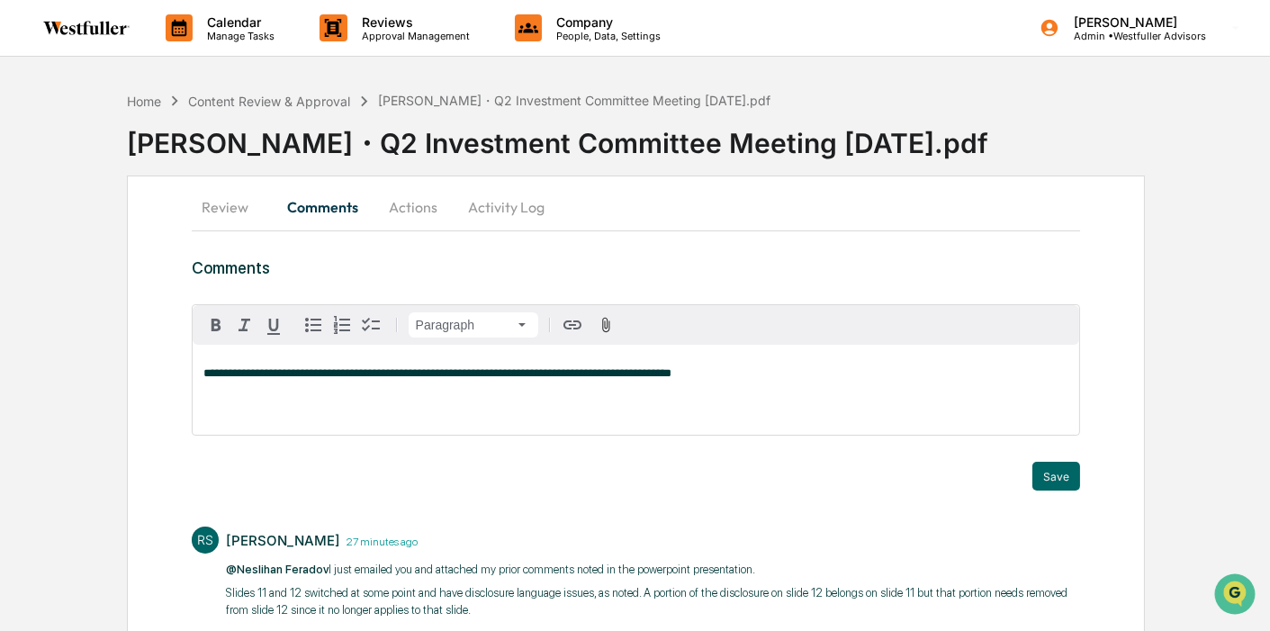
click at [203, 375] on span "**********" at bounding box center [437, 373] width 468 height 12
click at [239, 392] on div "[PERSON_NAME]" at bounding box center [262, 402] width 118 height 23
click at [321, 374] on span "**********" at bounding box center [520, 373] width 473 height 12
drag, startPoint x: 632, startPoint y: 373, endPoint x: 566, endPoint y: 372, distance: 65.7
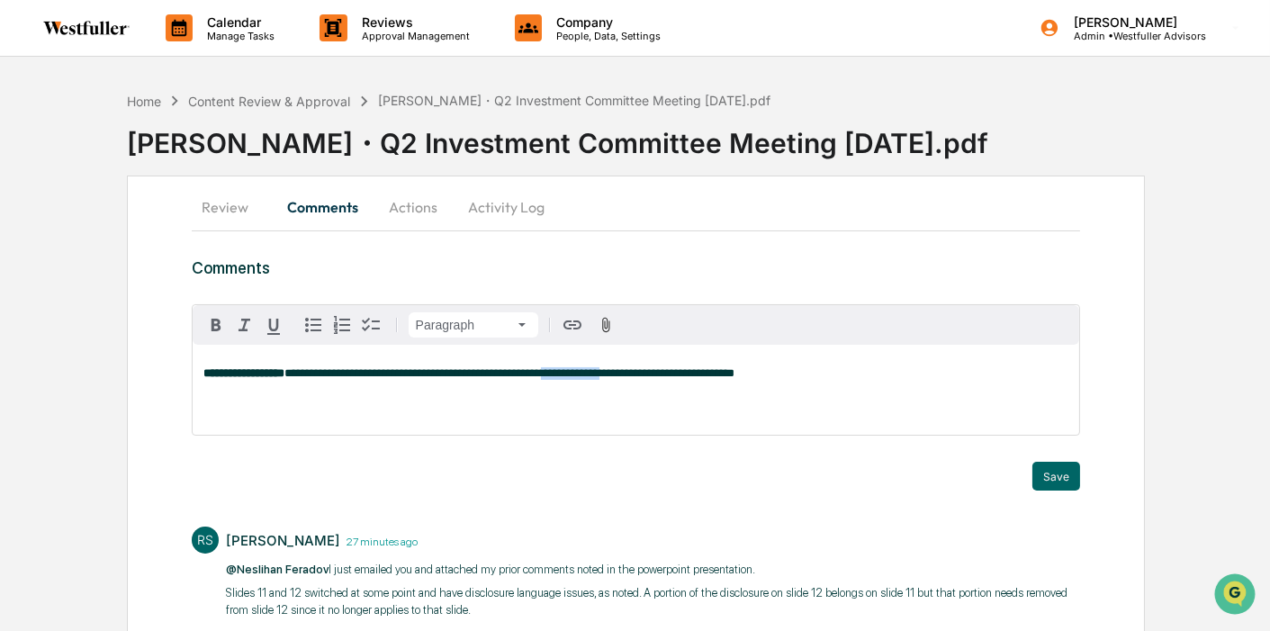
click at [566, 372] on span "**********" at bounding box center [509, 373] width 450 height 12
click at [1055, 479] on button "Save" at bounding box center [1056, 476] width 48 height 29
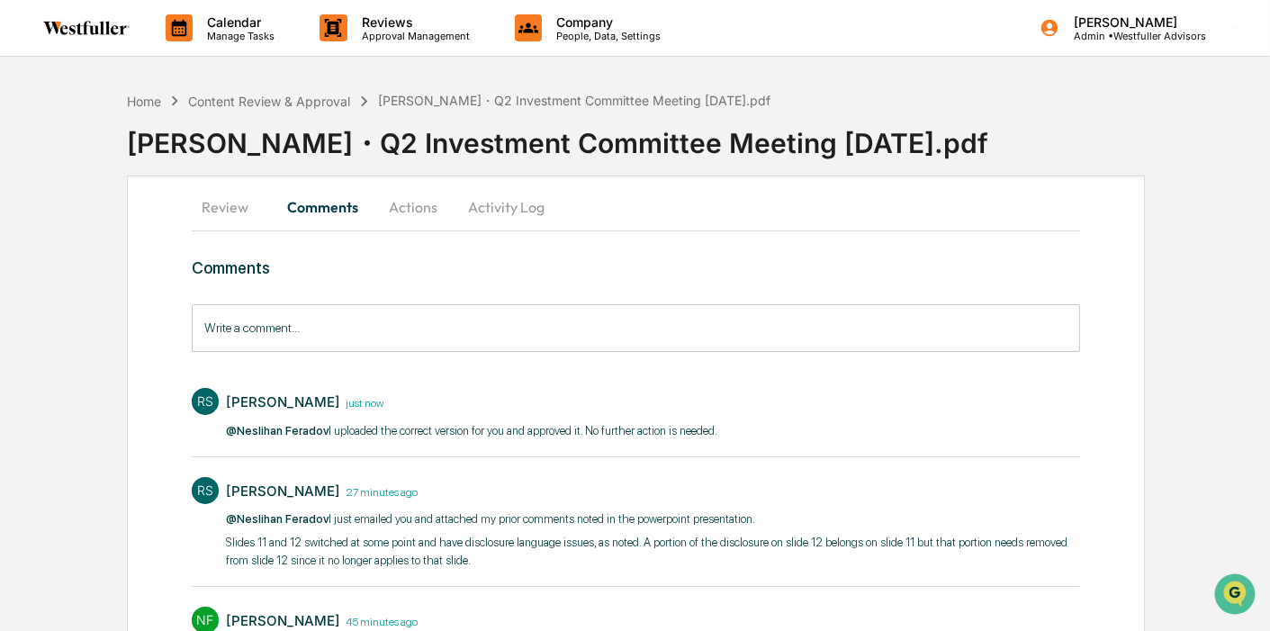
click at [399, 214] on button "Actions" at bounding box center [413, 206] width 81 height 43
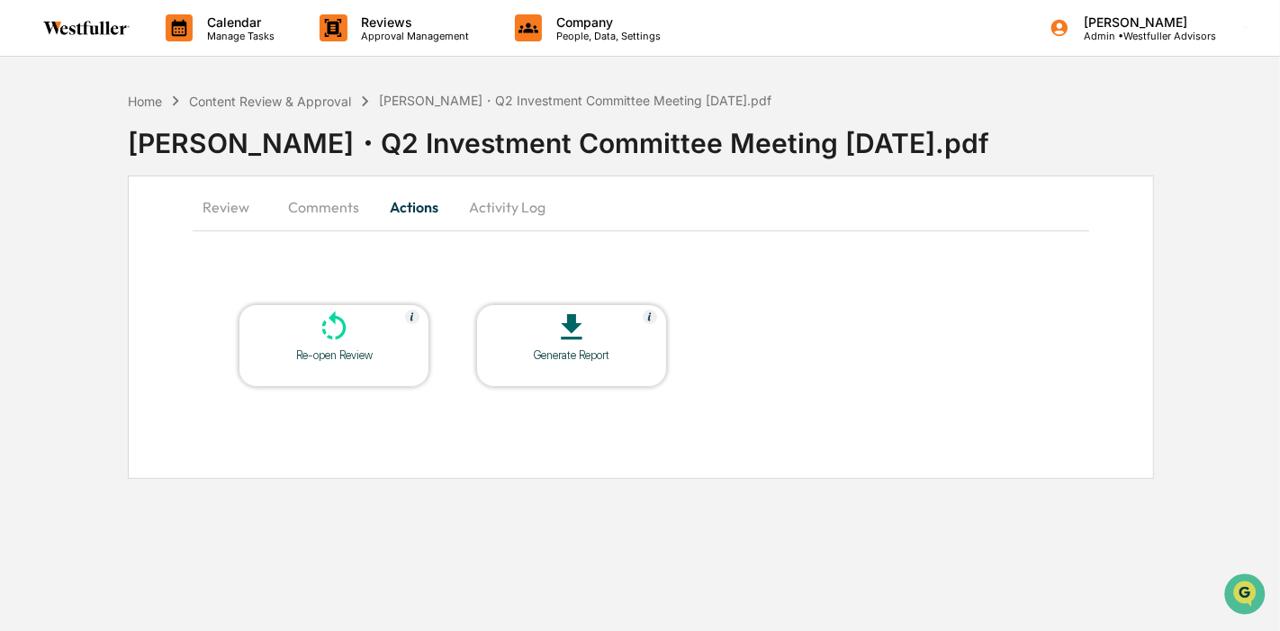
click at [208, 212] on button "Review" at bounding box center [233, 206] width 81 height 43
